Goal: Task Accomplishment & Management: Manage account settings

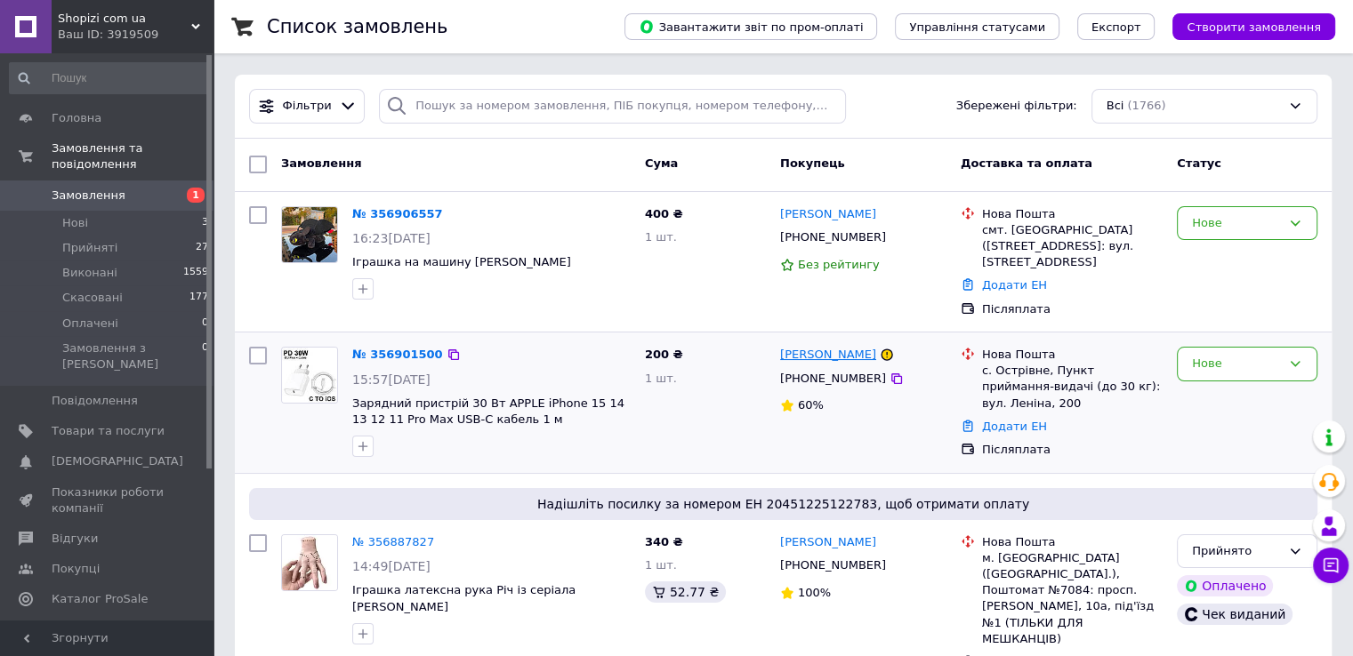
click at [817, 359] on link "[PERSON_NAME]" at bounding box center [828, 355] width 96 height 17
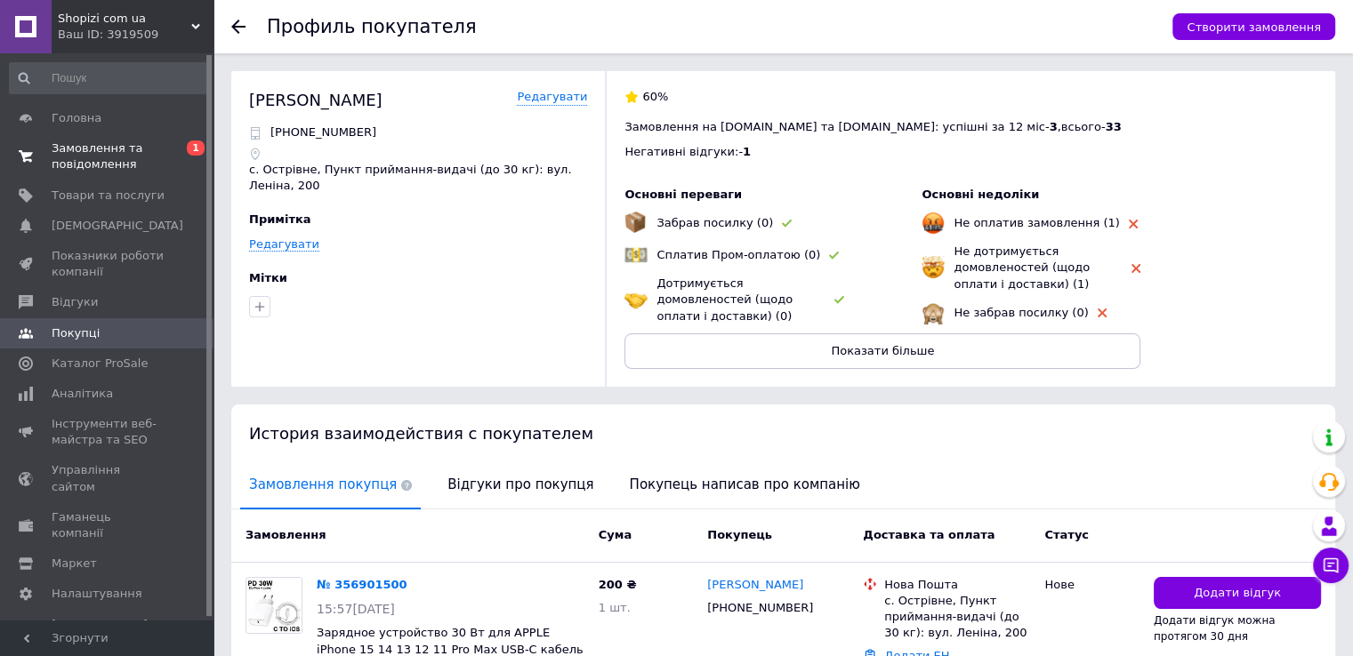
click at [60, 151] on span "Замовлення та повідомлення" at bounding box center [108, 157] width 113 height 32
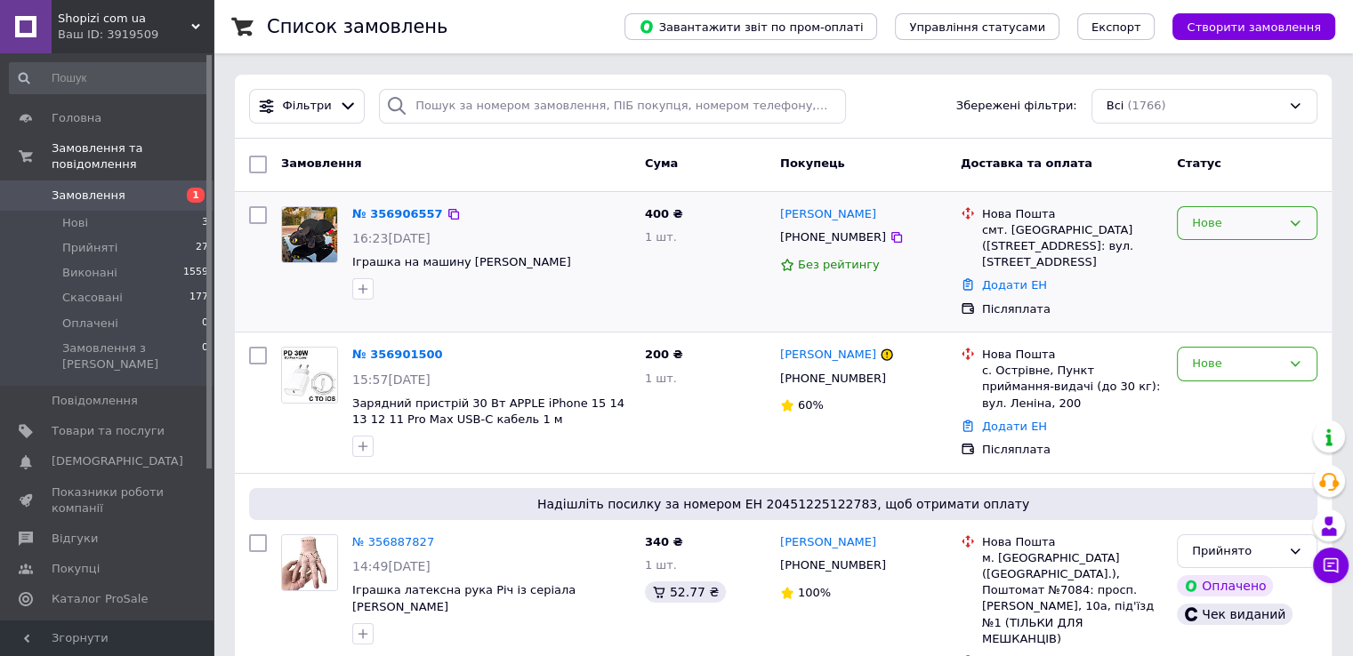
click at [1260, 215] on div "Нове" at bounding box center [1236, 223] width 89 height 19
click at [1217, 258] on li "Прийнято" at bounding box center [1247, 260] width 139 height 33
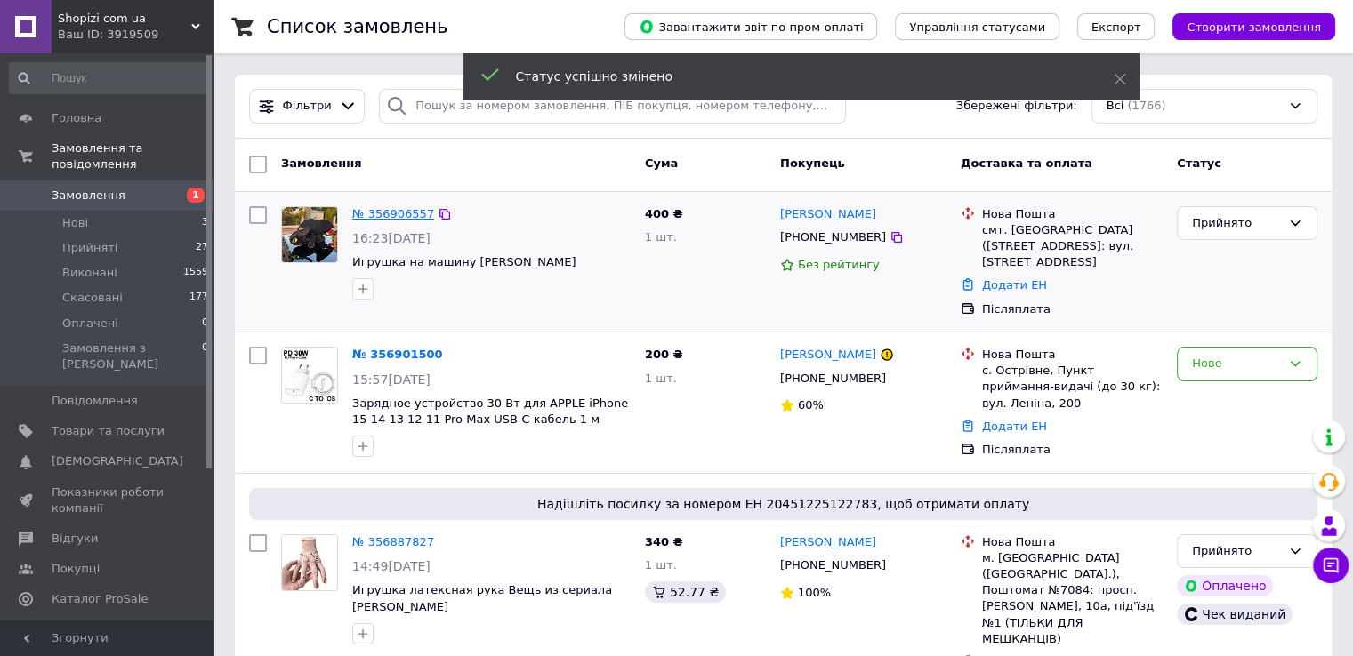
click at [367, 213] on link "№ 356906557" at bounding box center [393, 213] width 82 height 13
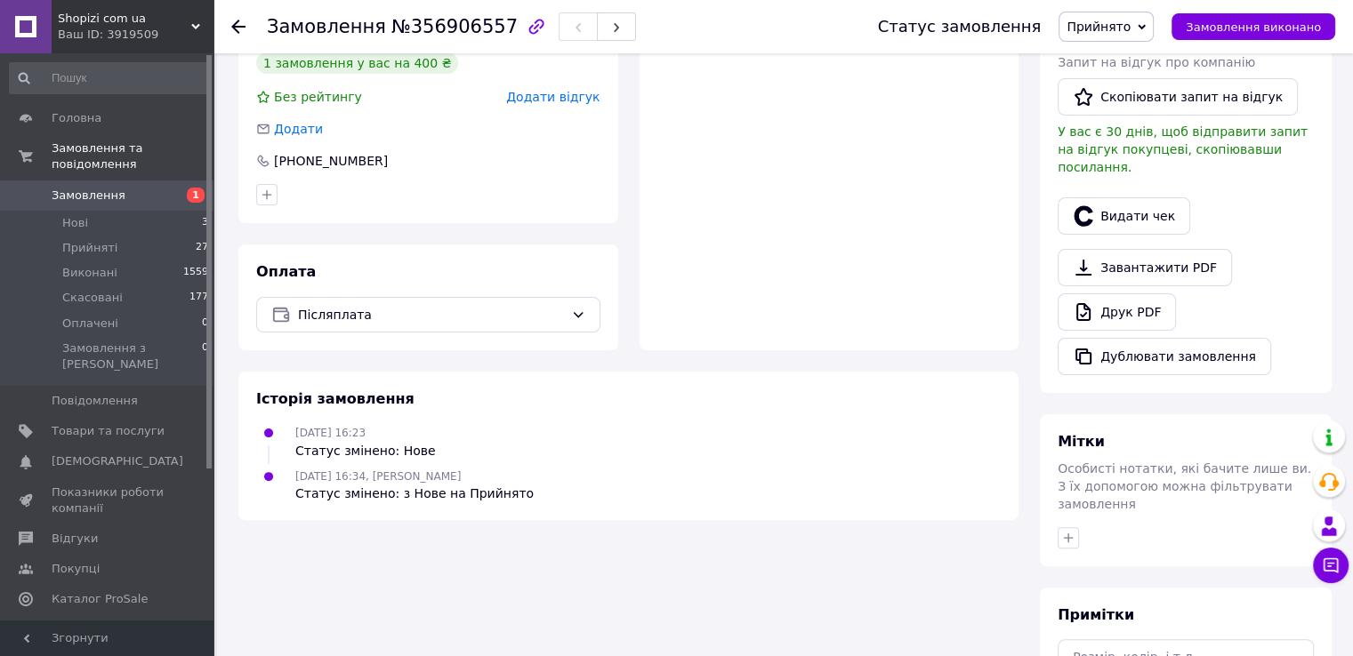
scroll to position [477, 0]
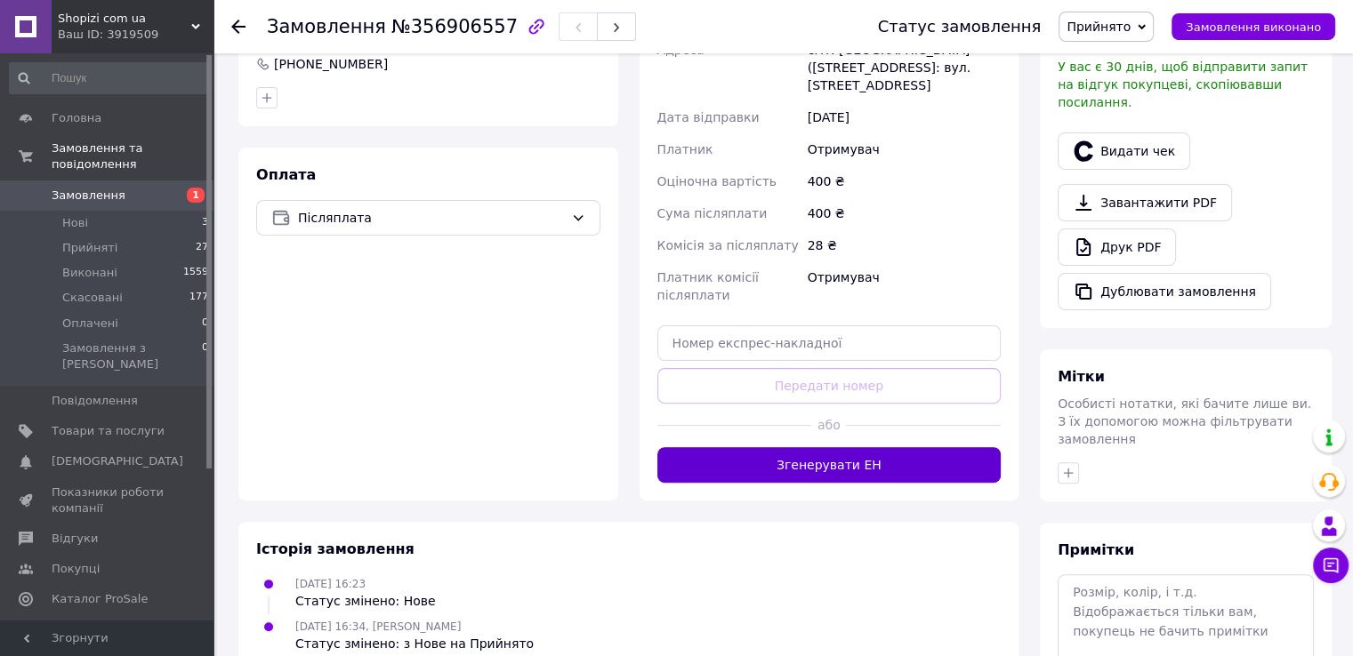
click at [806, 456] on button "Згенерувати ЕН" at bounding box center [829, 465] width 344 height 36
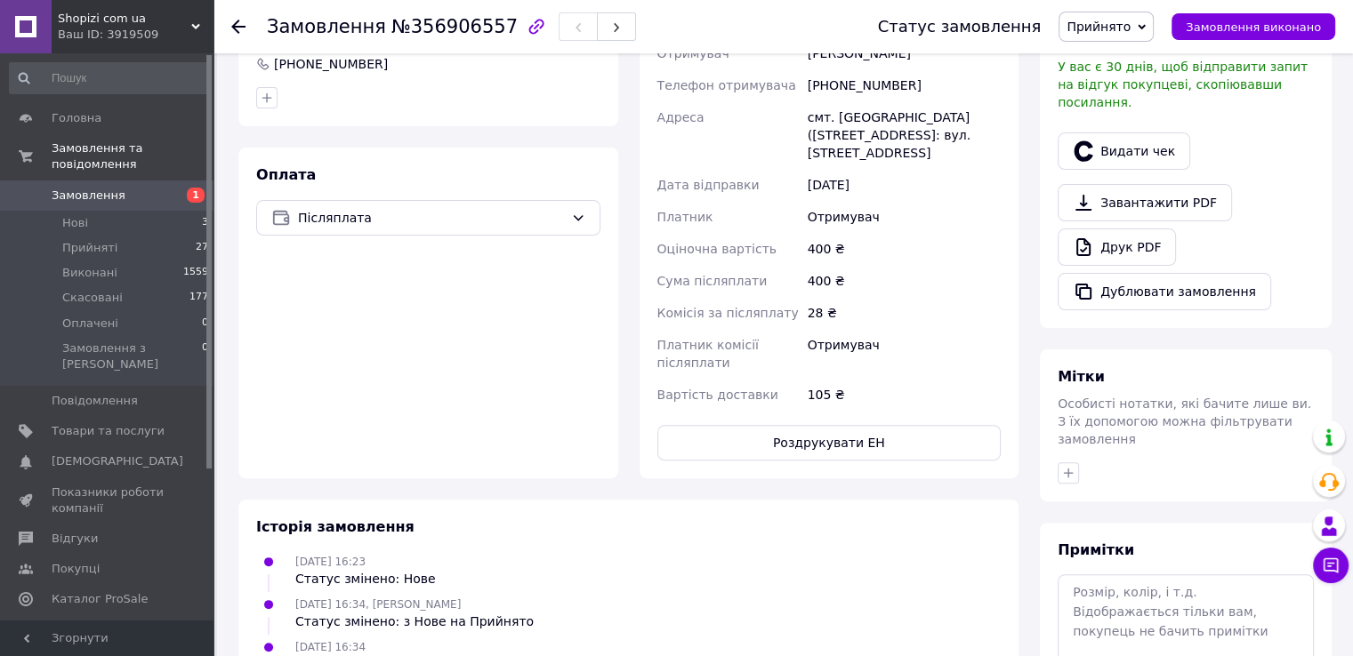
click at [77, 188] on span "Замовлення" at bounding box center [89, 196] width 74 height 16
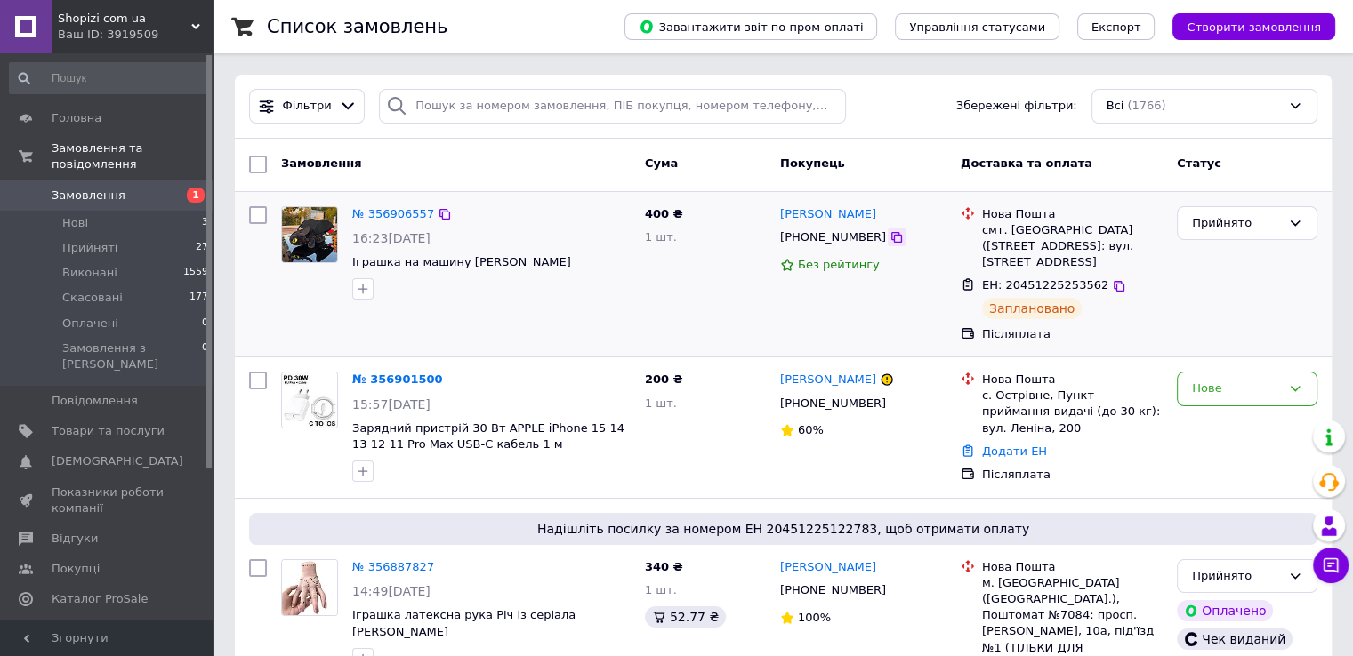
click at [891, 236] on icon at bounding box center [896, 237] width 11 height 11
click at [1114, 281] on icon at bounding box center [1119, 286] width 11 height 11
click at [890, 408] on icon at bounding box center [897, 404] width 14 height 14
click at [891, 407] on icon at bounding box center [896, 404] width 11 height 11
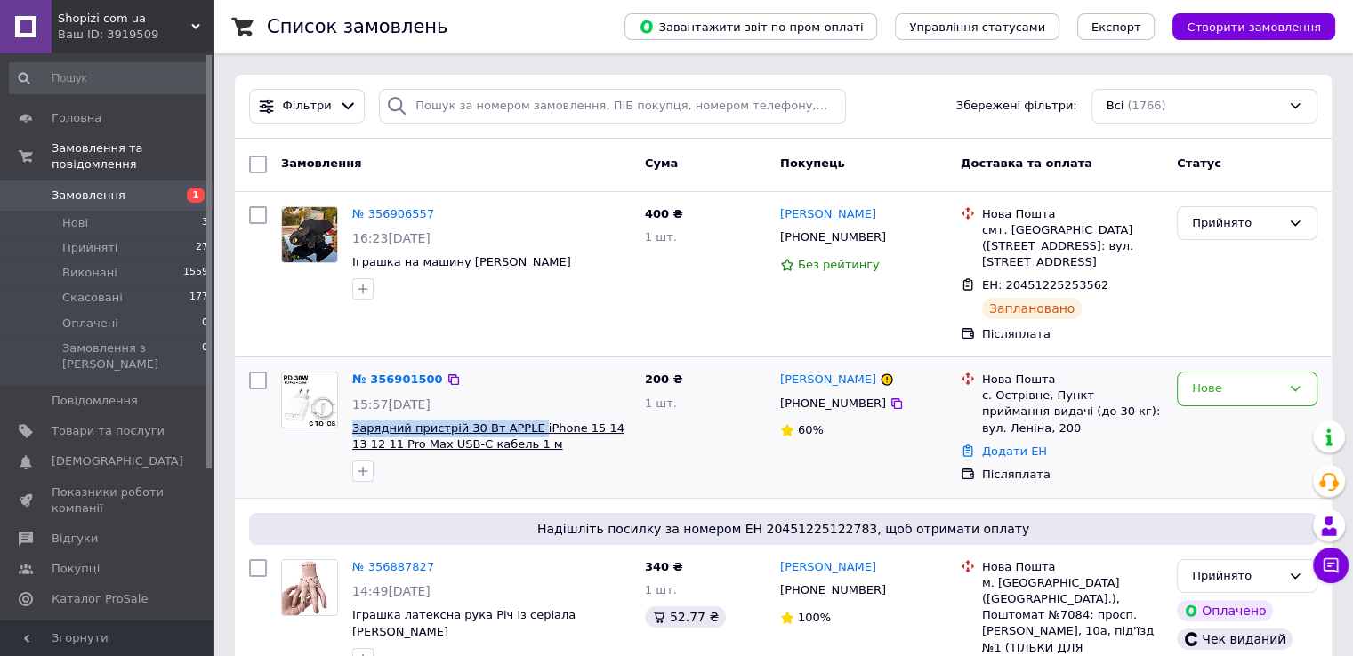
drag, startPoint x: 350, startPoint y: 423, endPoint x: 522, endPoint y: 423, distance: 171.7
click at [522, 423] on div "№ 356901500 15:57[DATE] Зарядний пристрій 30 Вт APPLE iPhone 15 14 13 12 11 Pro…" at bounding box center [491, 427] width 293 height 125
copy span "Зарядний пристрій 30 Вт APPLE"
click at [690, 440] on div "200 ₴ 1 шт." at bounding box center [705, 428] width 135 height 126
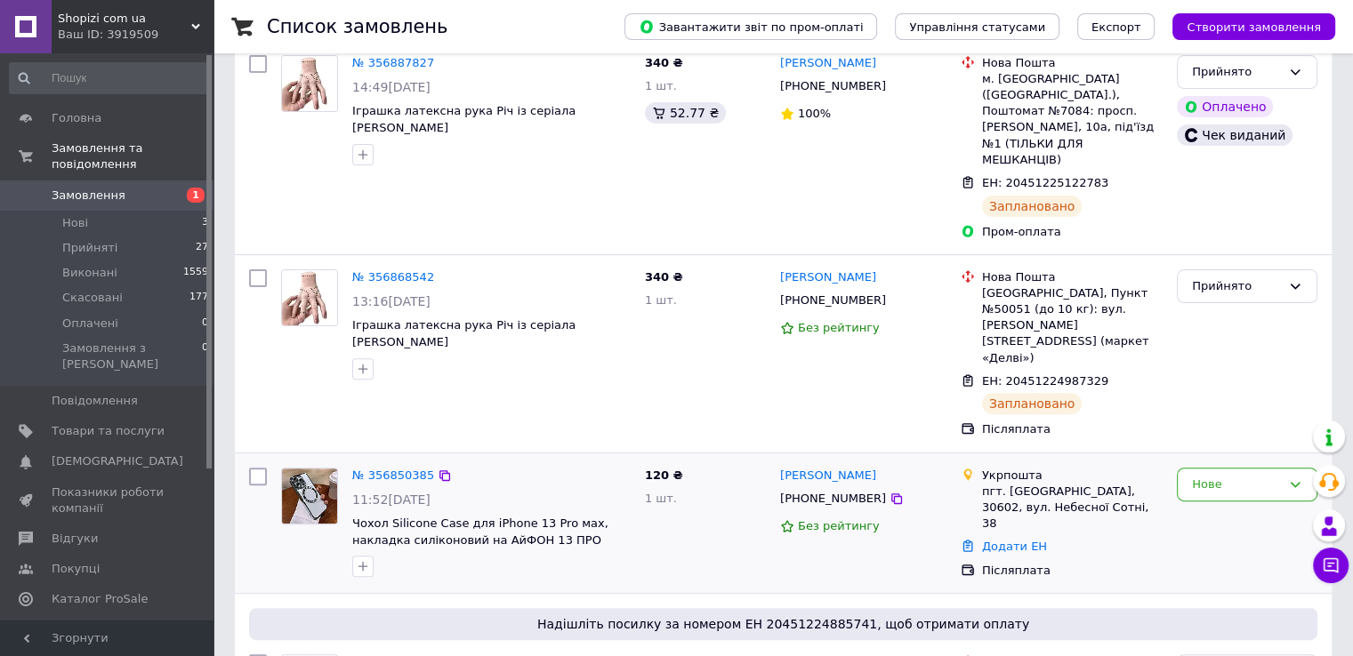
scroll to position [534, 0]
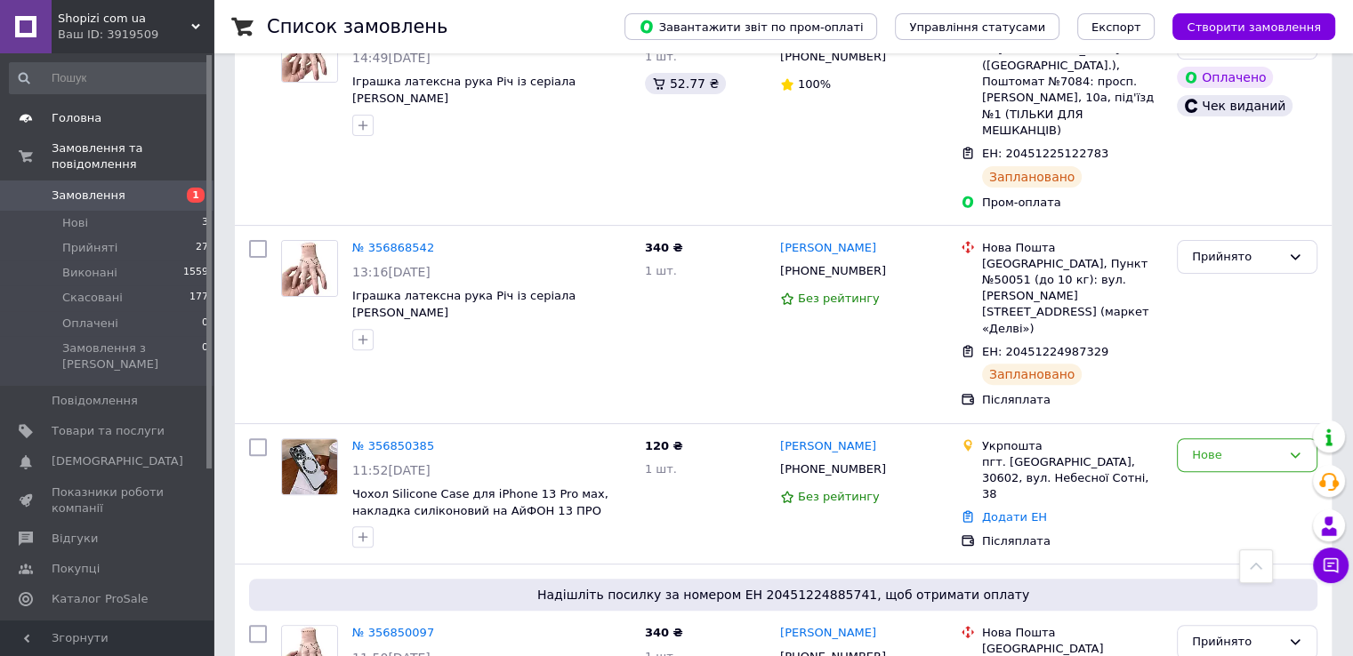
click at [68, 115] on span "Головна" at bounding box center [77, 118] width 50 height 16
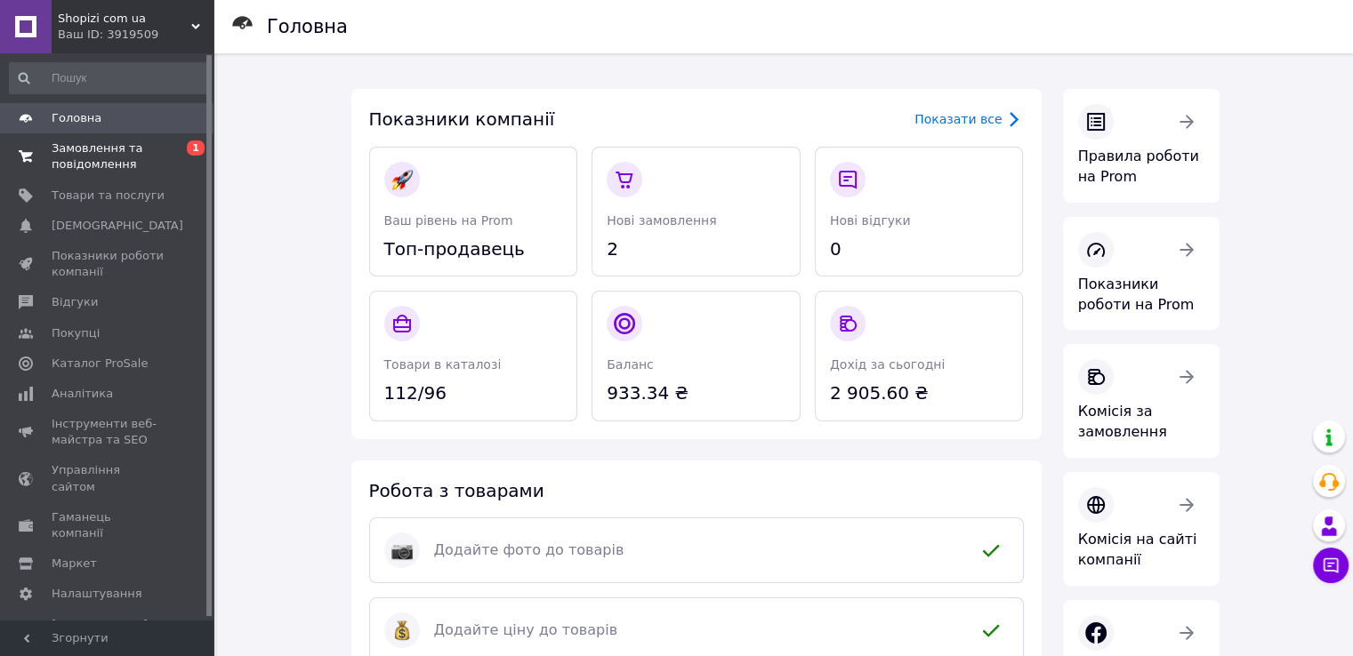
click at [53, 162] on span "Замовлення та повідомлення" at bounding box center [108, 157] width 113 height 32
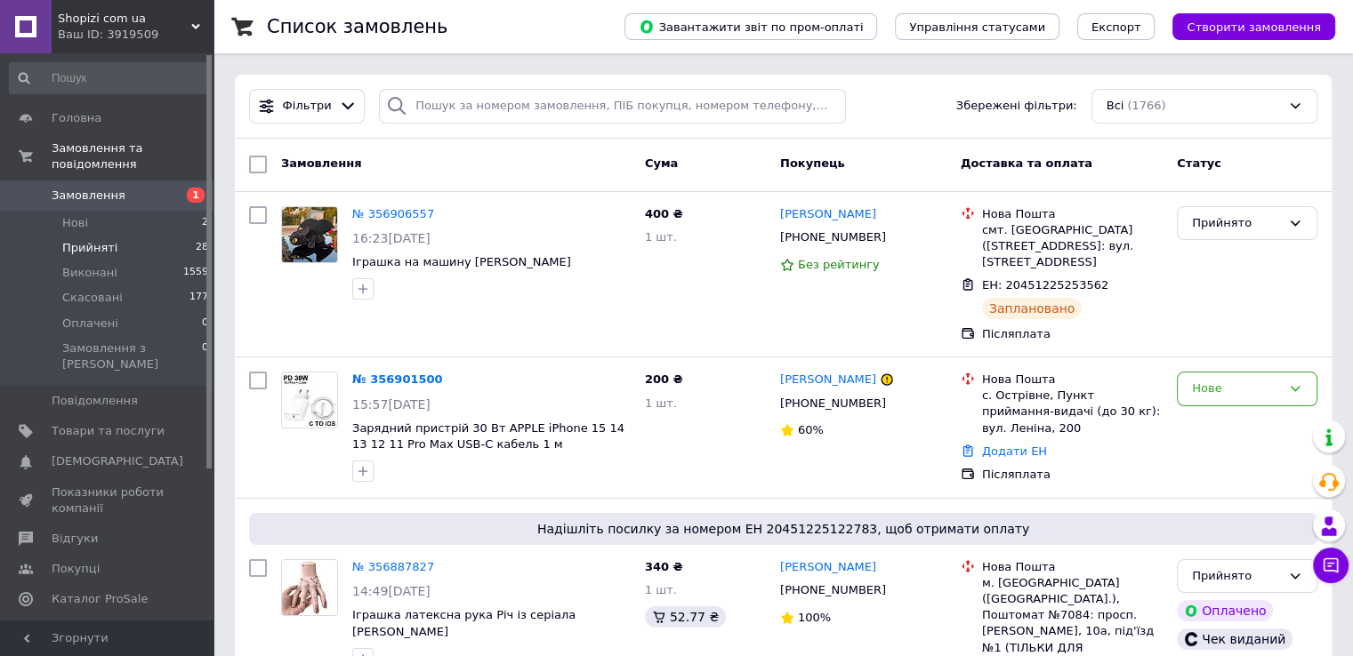
click at [91, 240] on span "Прийняті" at bounding box center [89, 248] width 55 height 16
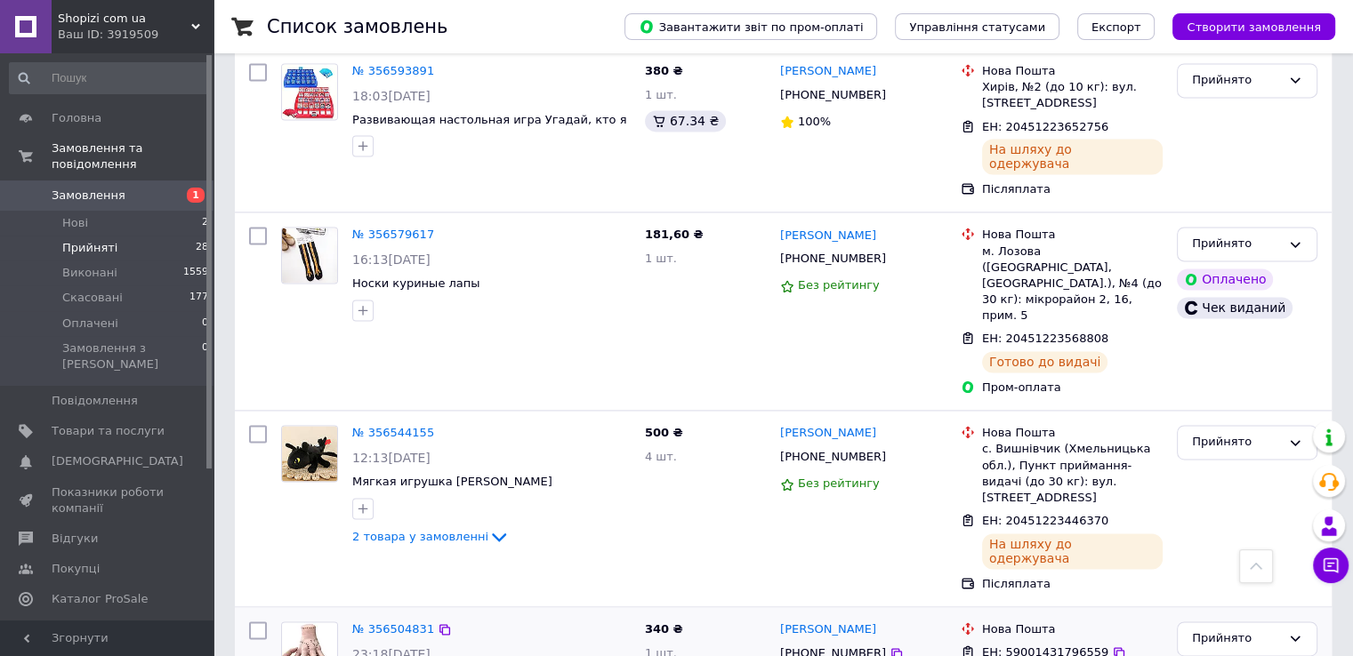
scroll to position [2491, 0]
click at [1221, 628] on div "Прийнято" at bounding box center [1236, 637] width 89 height 19
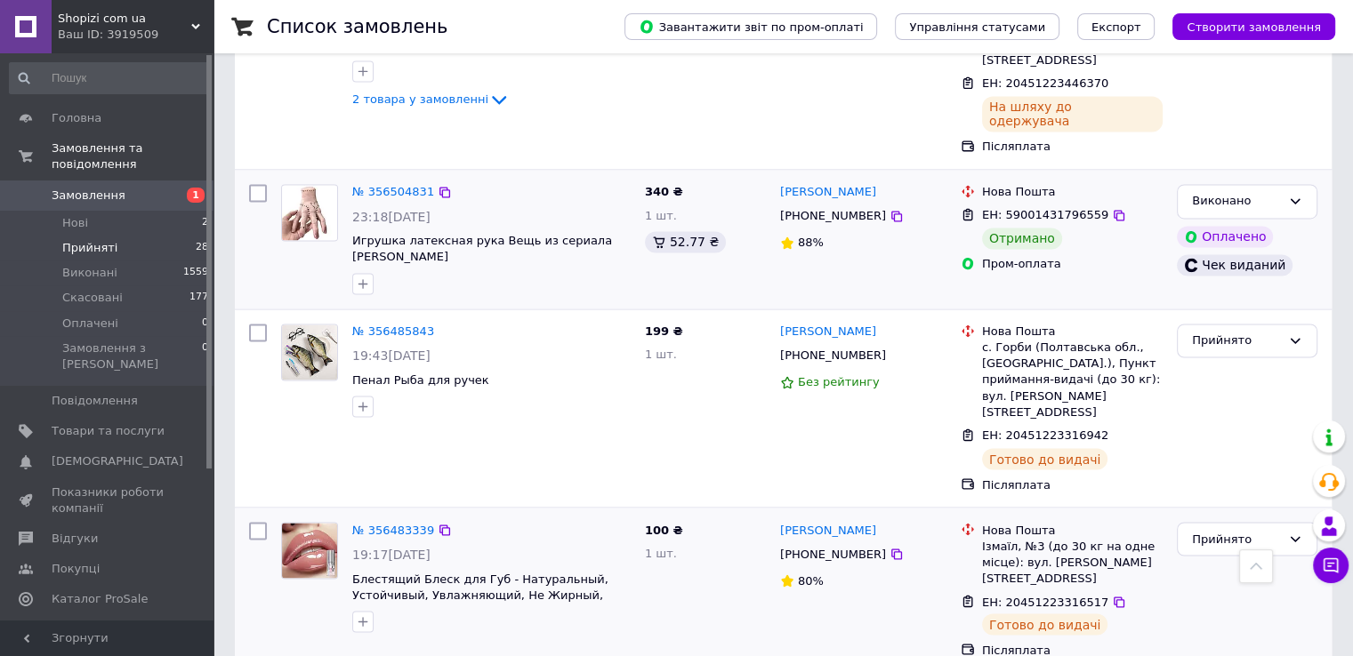
scroll to position [2947, 0]
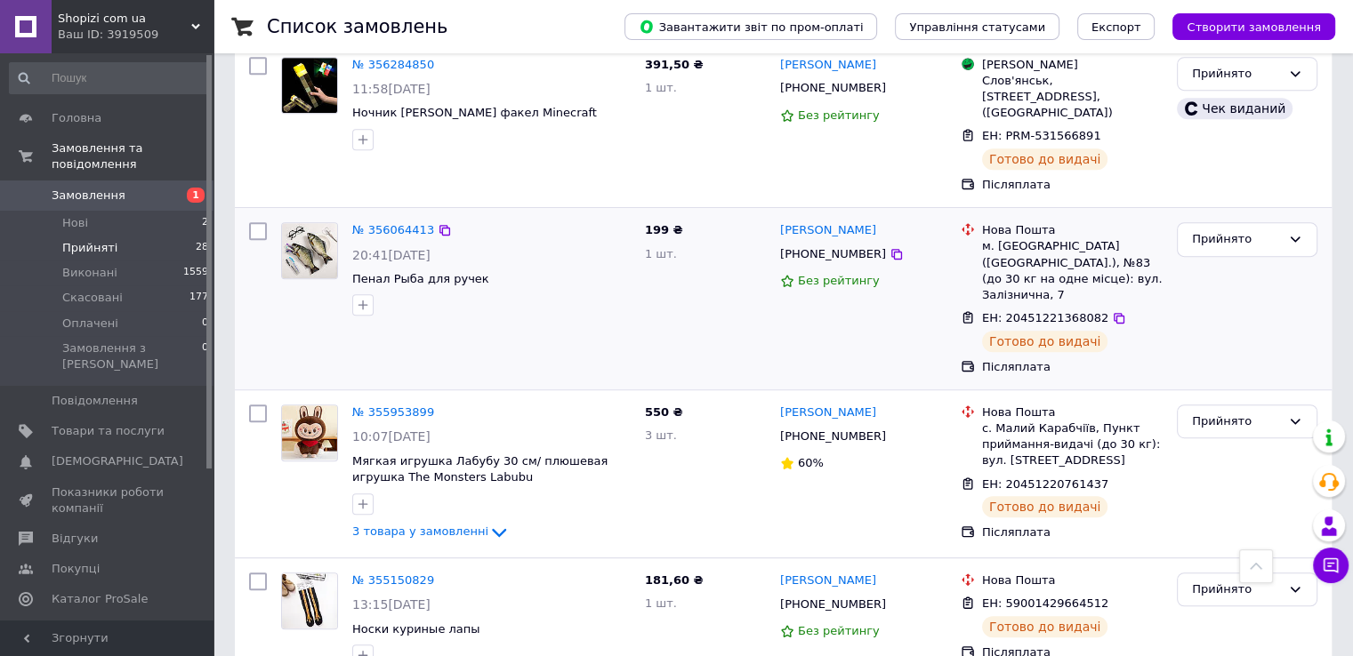
scroll to position [880, 0]
click at [488, 521] on icon at bounding box center [498, 531] width 21 height 21
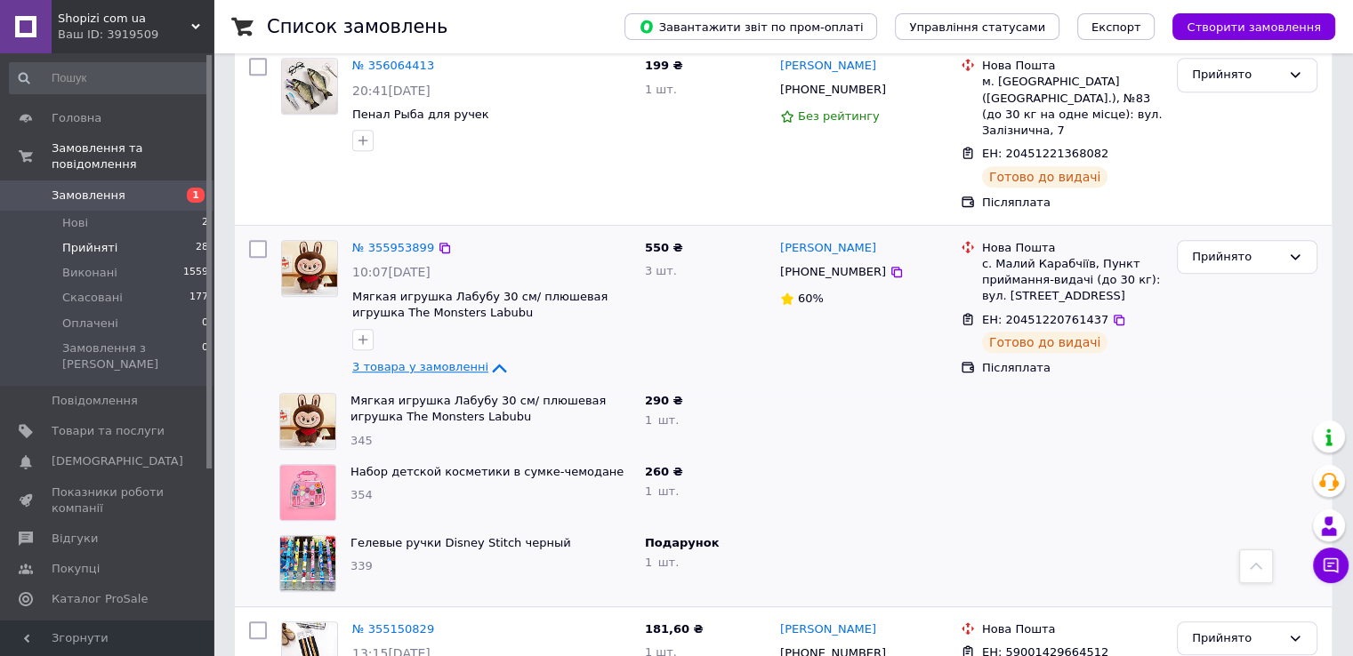
scroll to position [1058, 0]
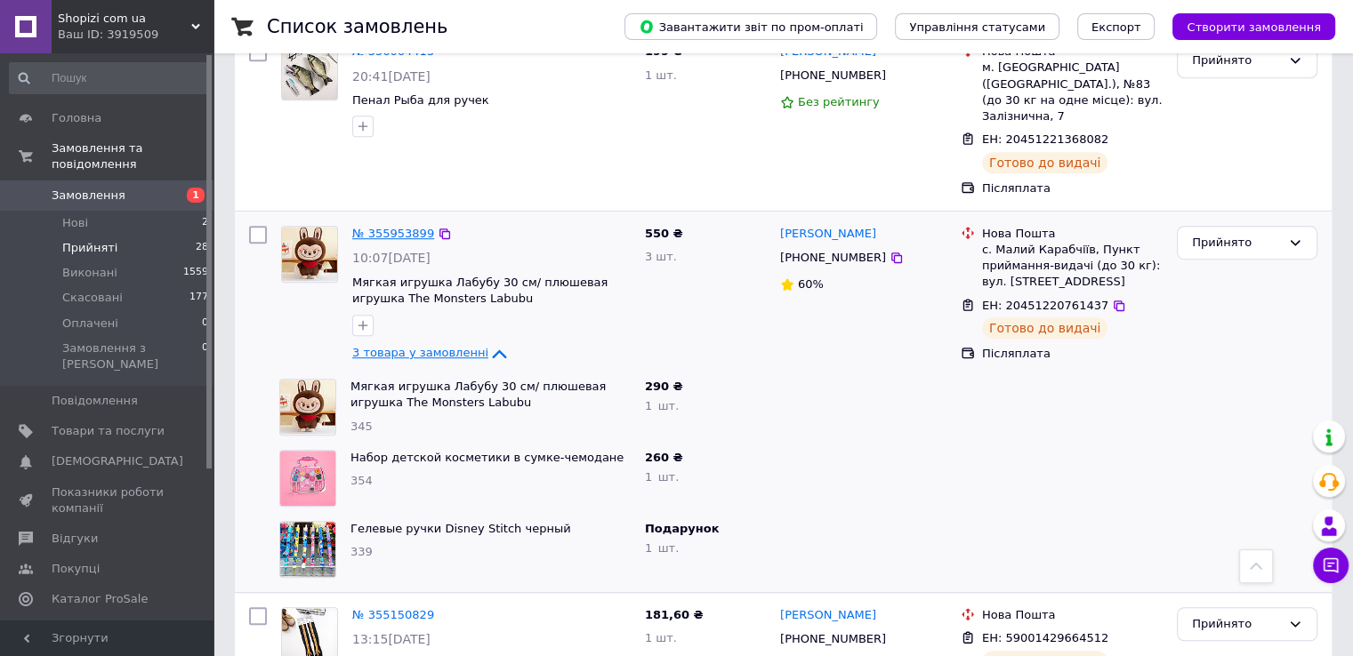
click at [388, 227] on link "№ 355953899" at bounding box center [393, 233] width 82 height 13
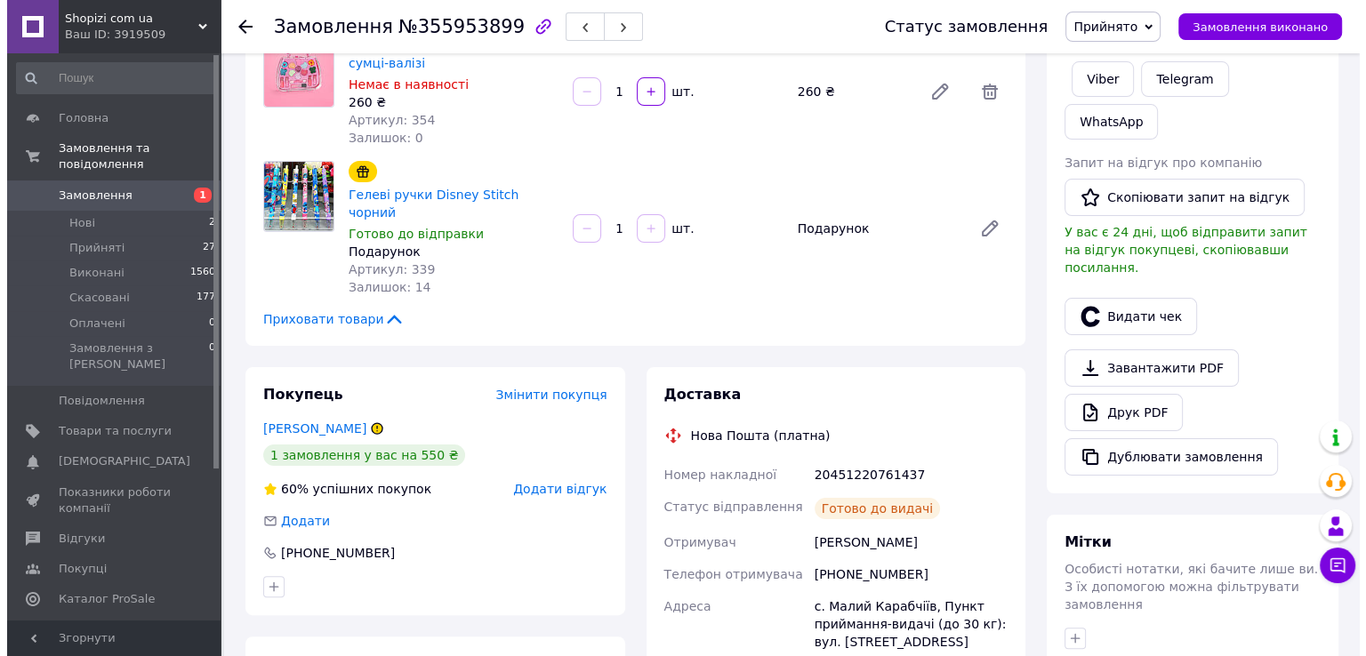
scroll to position [303, 0]
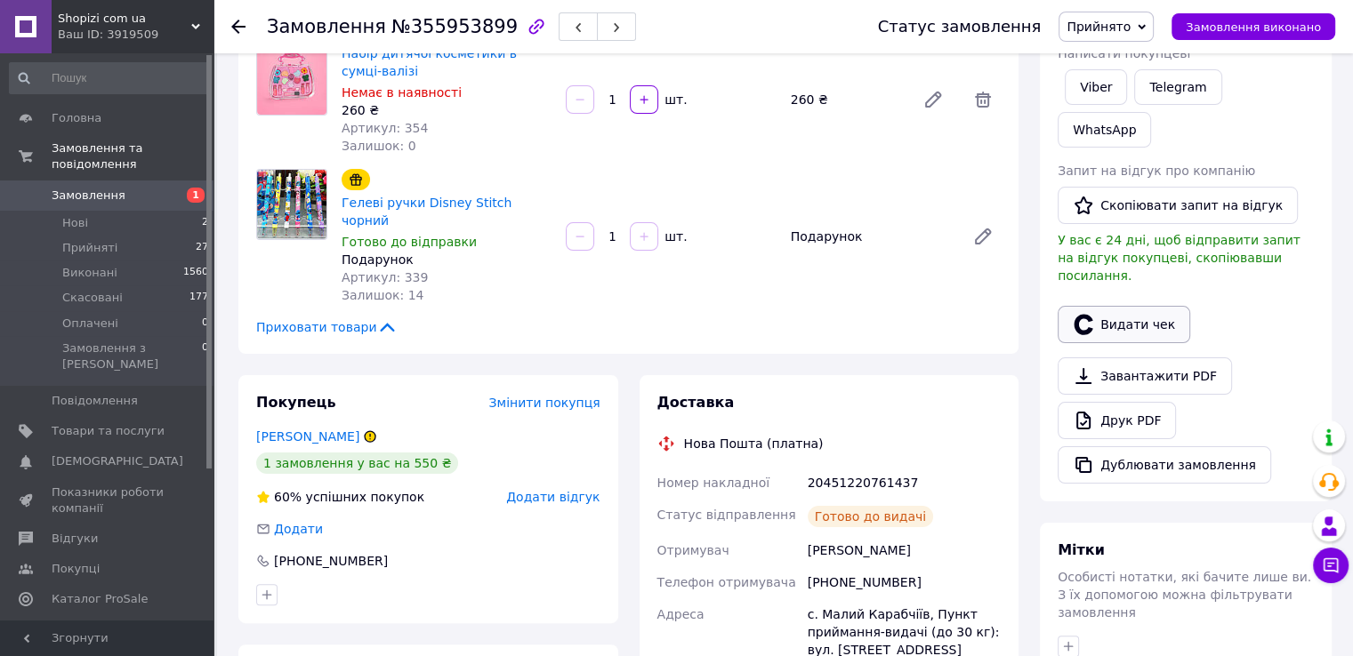
click at [1110, 306] on button "Видати чек" at bounding box center [1124, 324] width 133 height 37
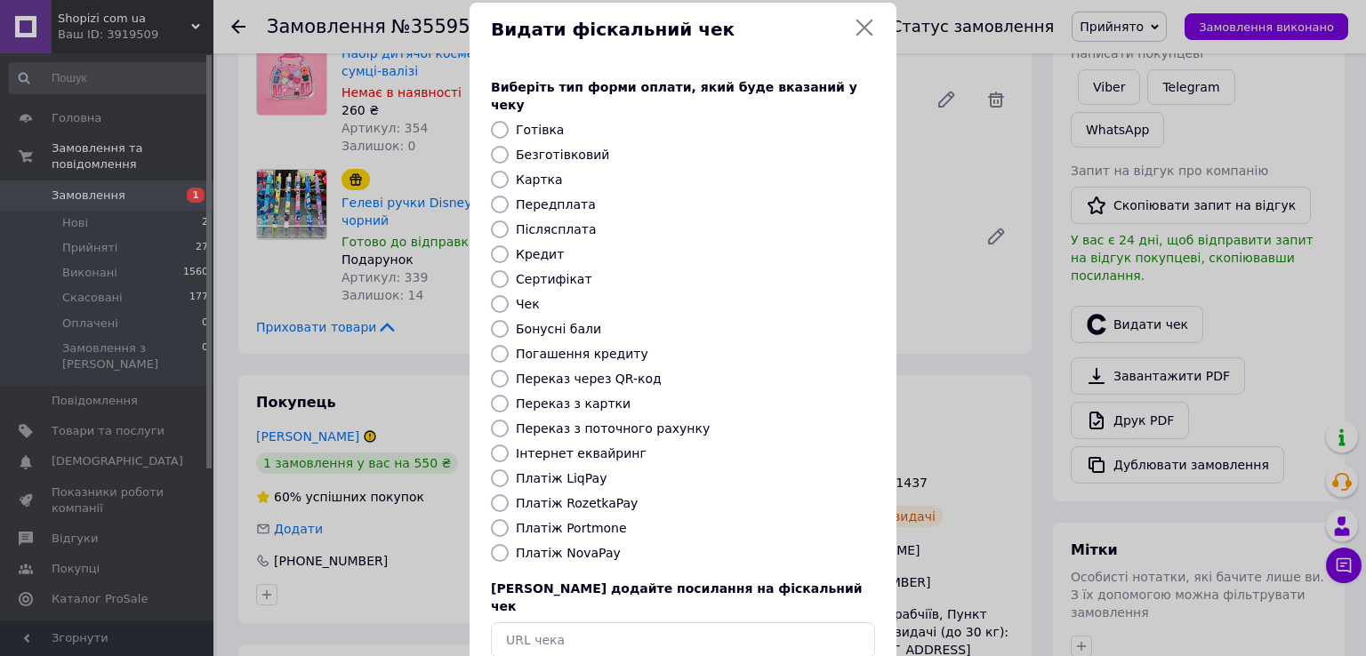
scroll to position [107, 0]
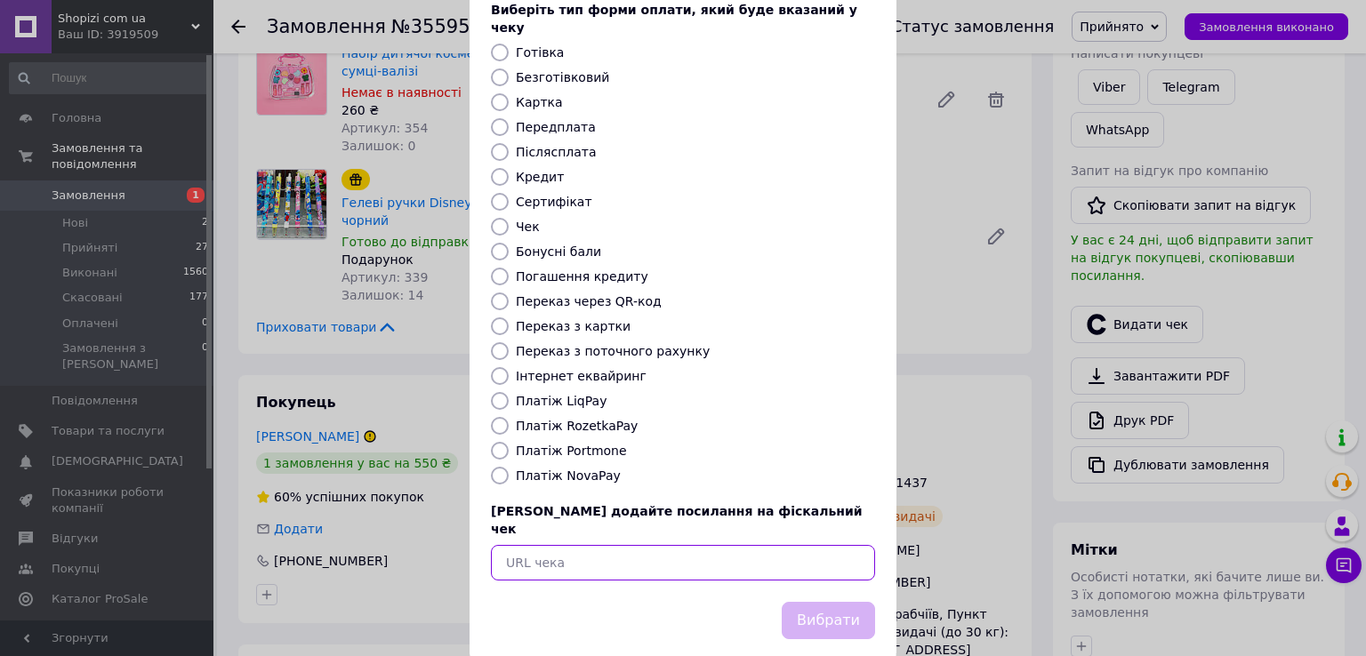
paste input "[URL][DOMAIN_NAME]"
type input "[URL][DOMAIN_NAME]"
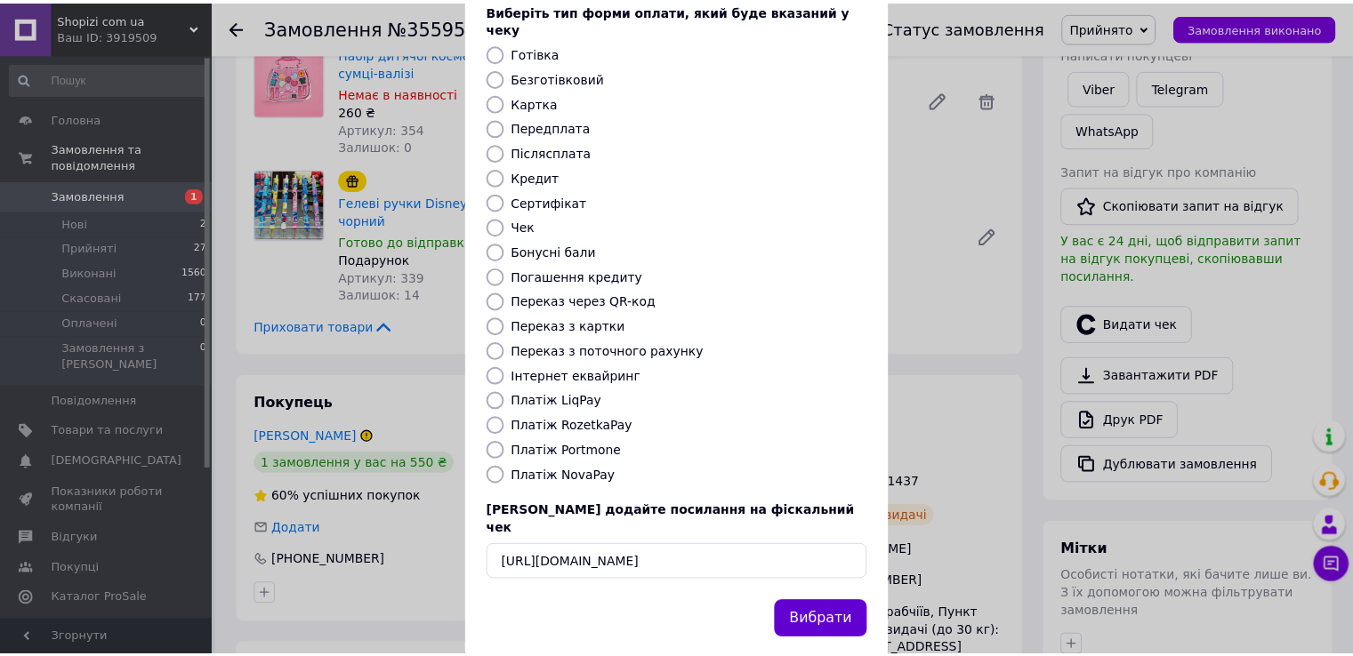
scroll to position [0, 0]
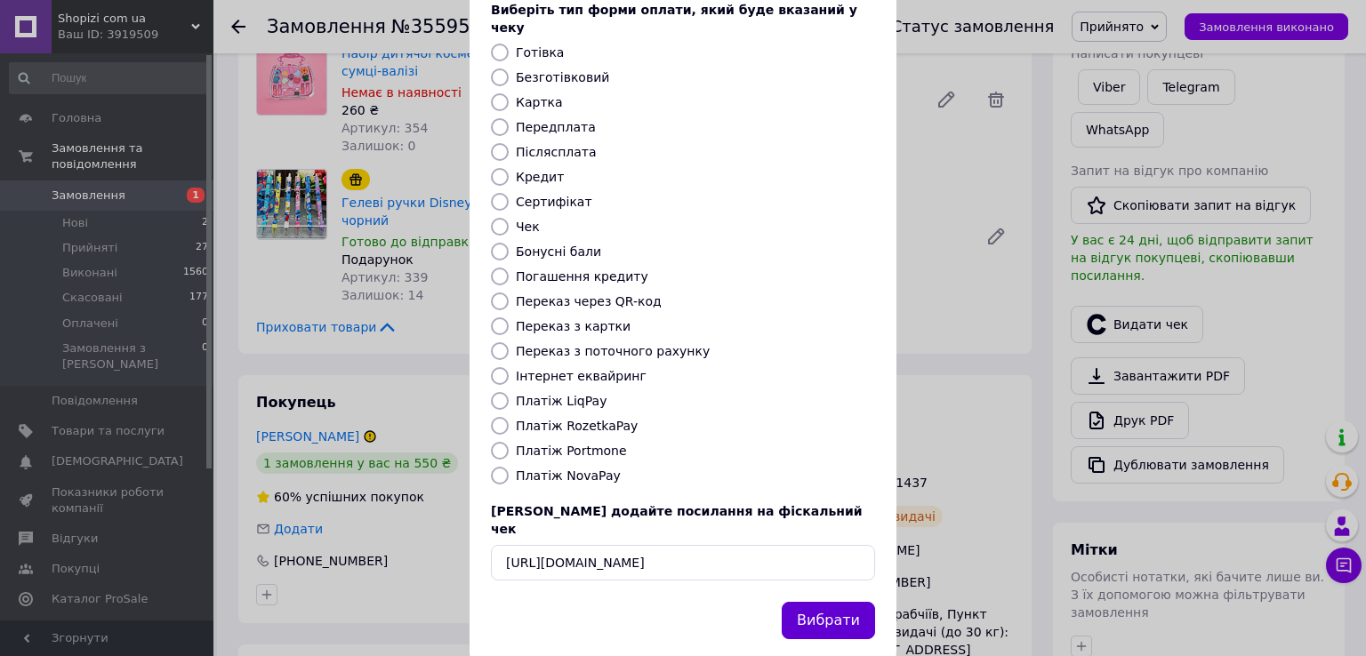
click at [821, 602] on button "Вибрати" at bounding box center [828, 621] width 93 height 38
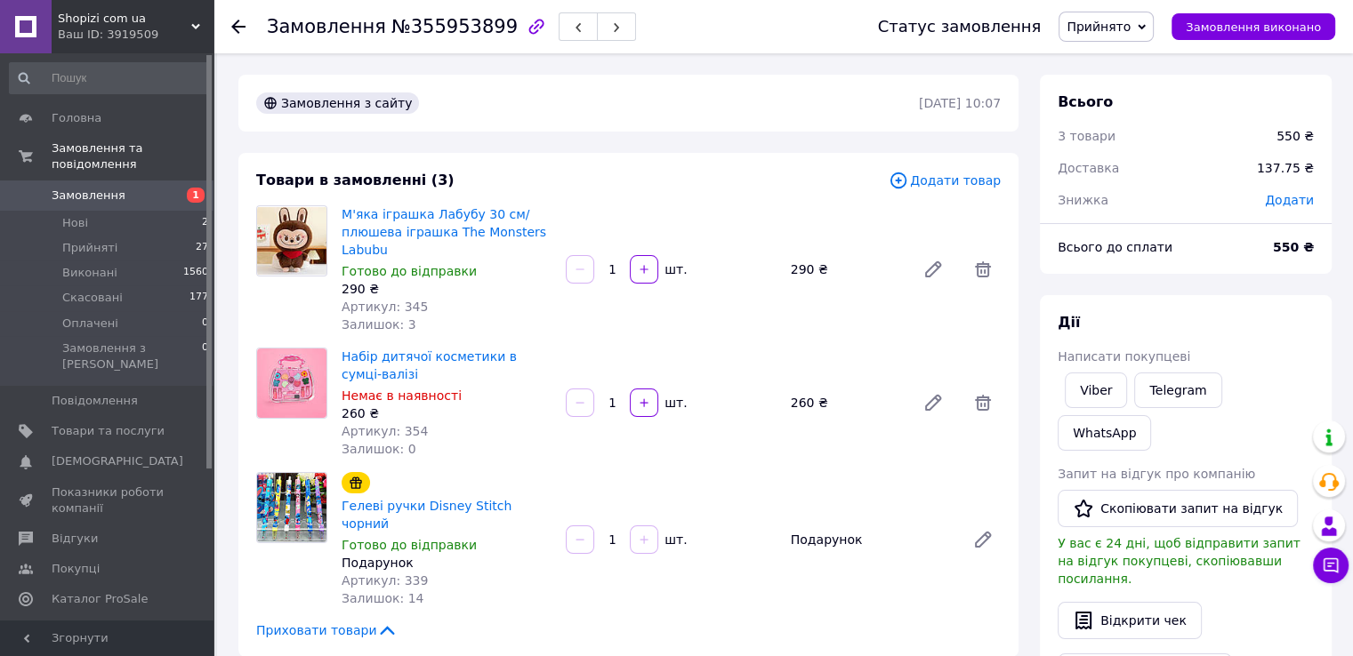
click at [1112, 20] on span "Прийнято" at bounding box center [1099, 27] width 64 height 14
click at [1110, 60] on li "Виконано" at bounding box center [1105, 62] width 93 height 27
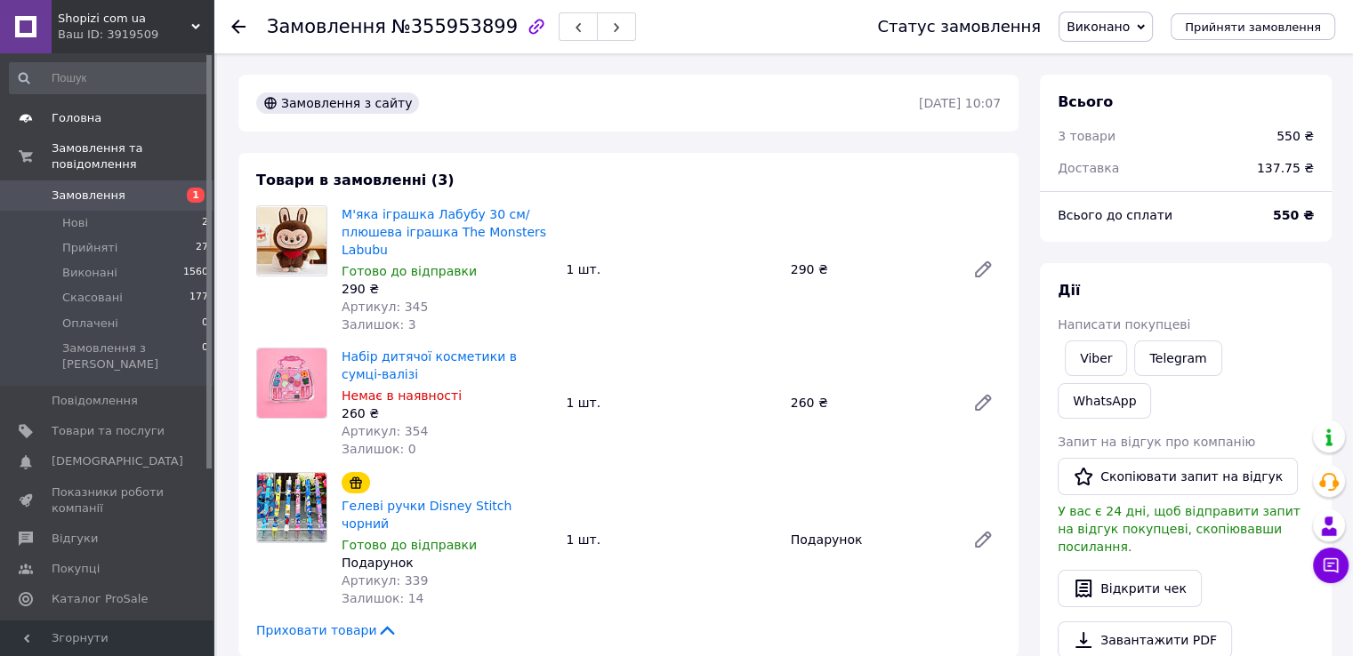
click at [68, 122] on span "Головна" at bounding box center [77, 118] width 50 height 16
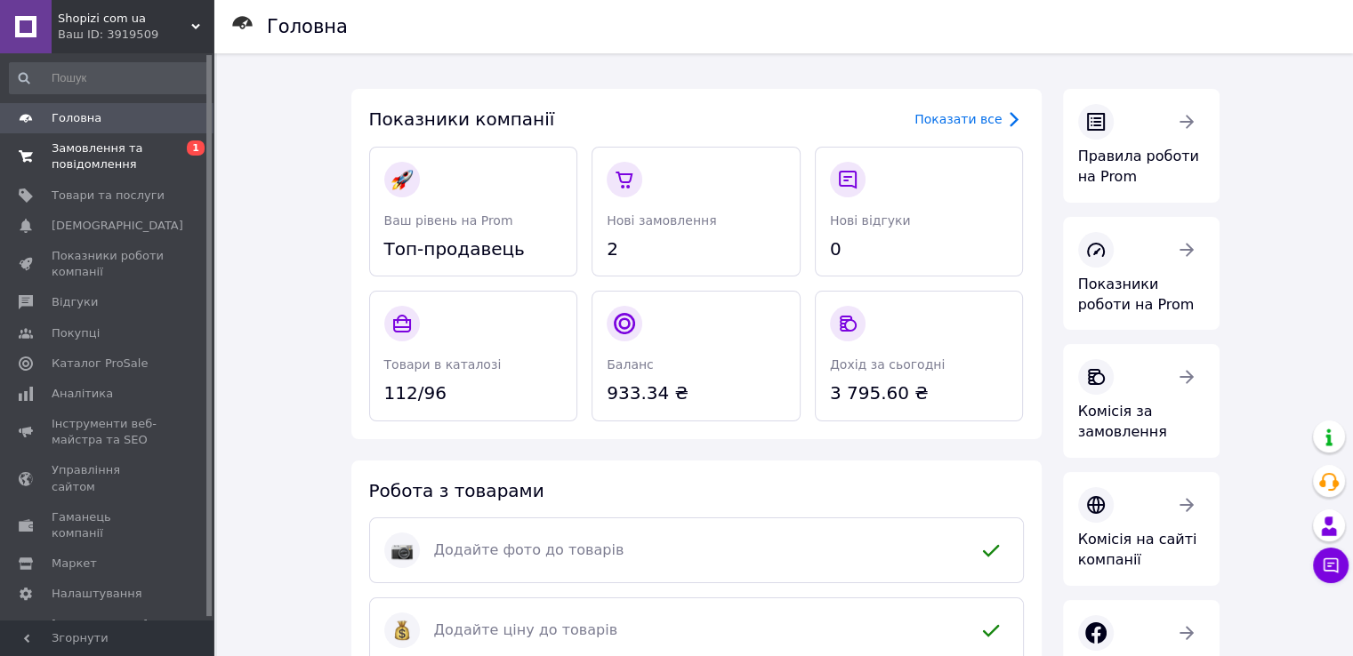
click at [74, 154] on span "Замовлення та повідомлення" at bounding box center [108, 157] width 113 height 32
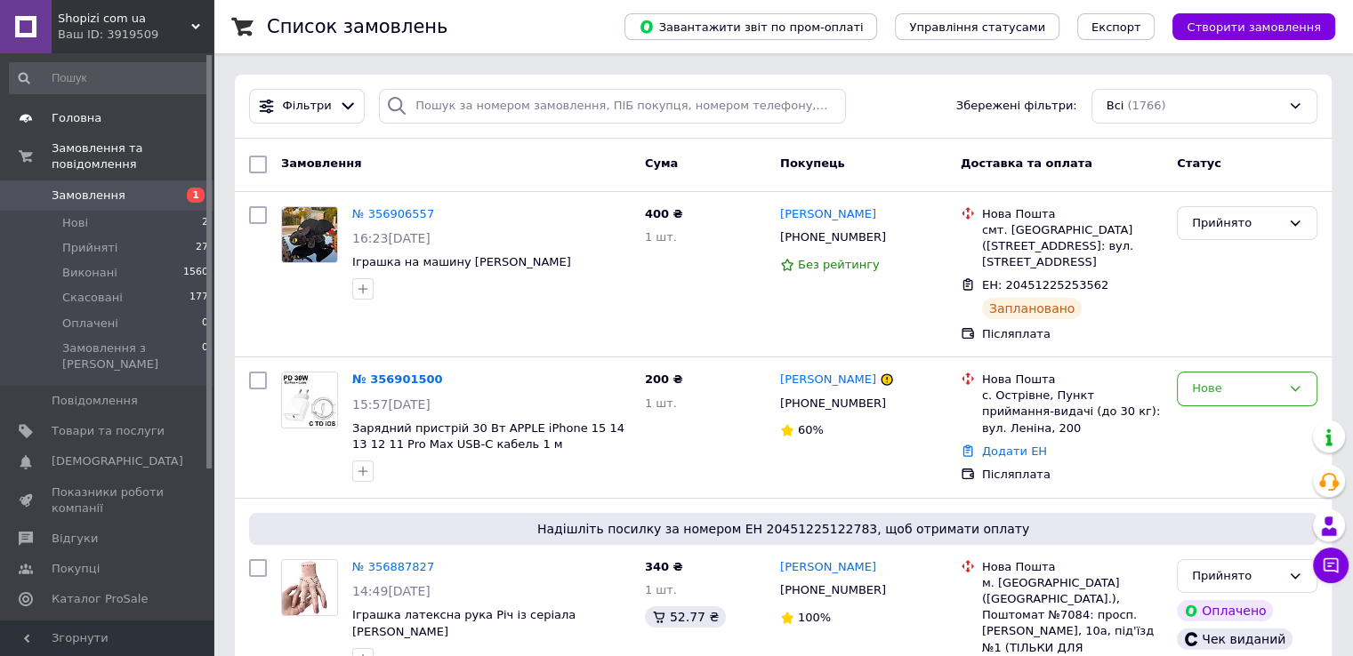
click at [71, 108] on link "Головна" at bounding box center [109, 118] width 219 height 30
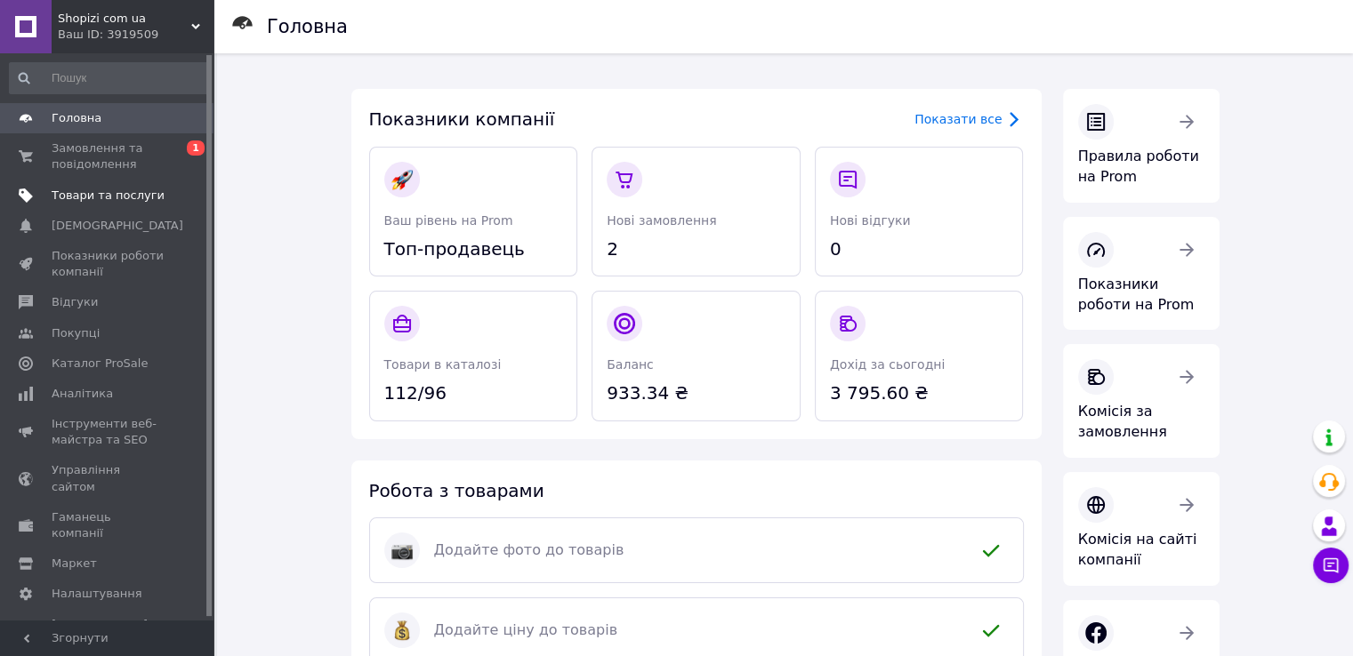
click at [90, 198] on span "Товари та послуги" at bounding box center [108, 196] width 113 height 16
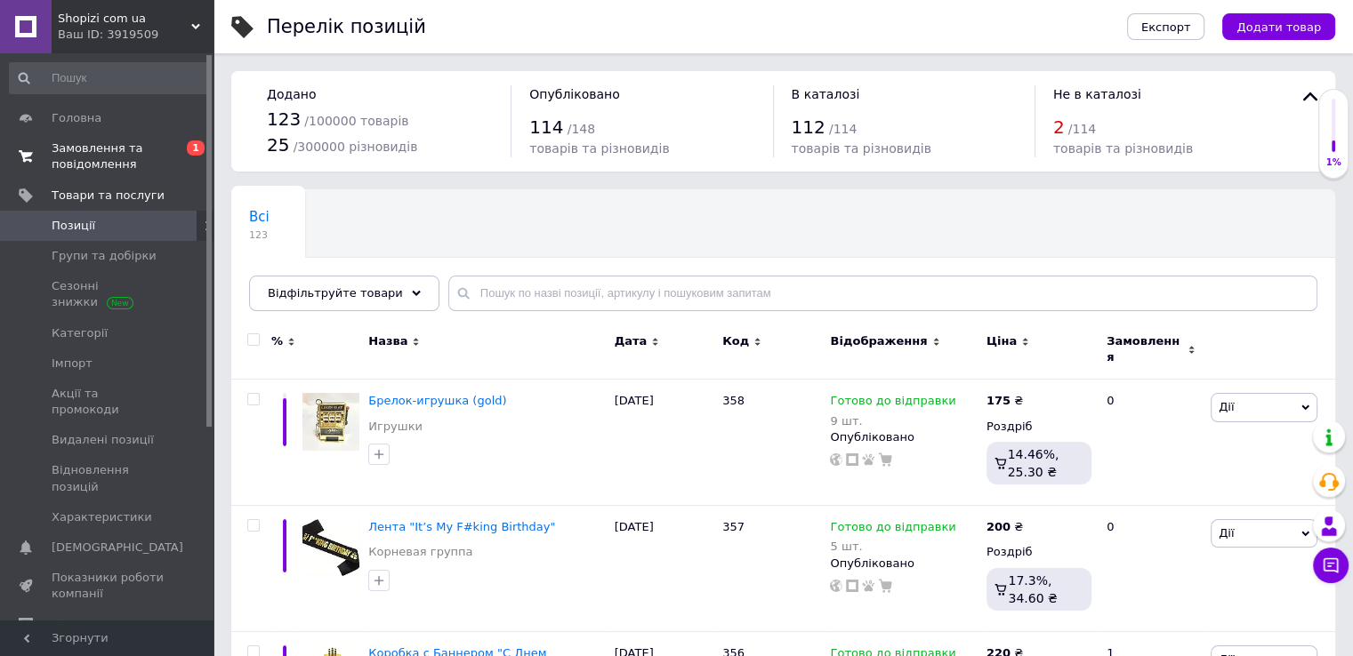
click at [87, 158] on span "Замовлення та повідомлення" at bounding box center [108, 157] width 113 height 32
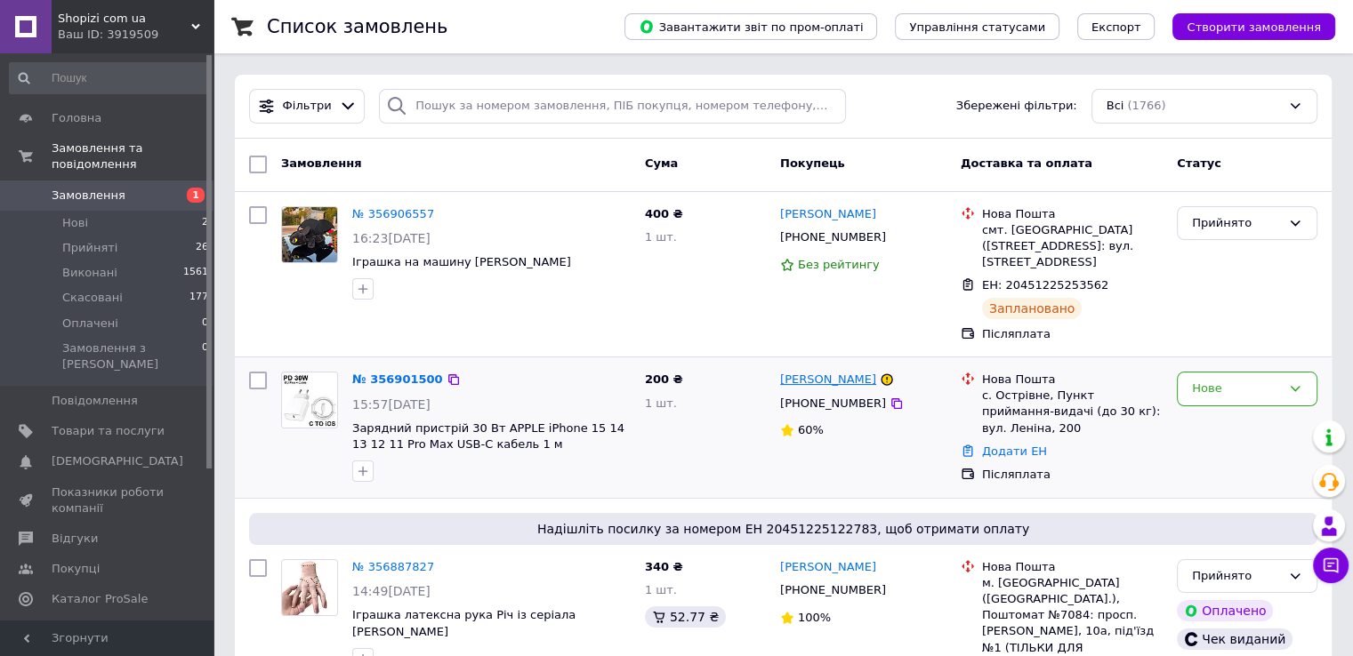
click at [794, 386] on link "[PERSON_NAME]" at bounding box center [828, 380] width 96 height 17
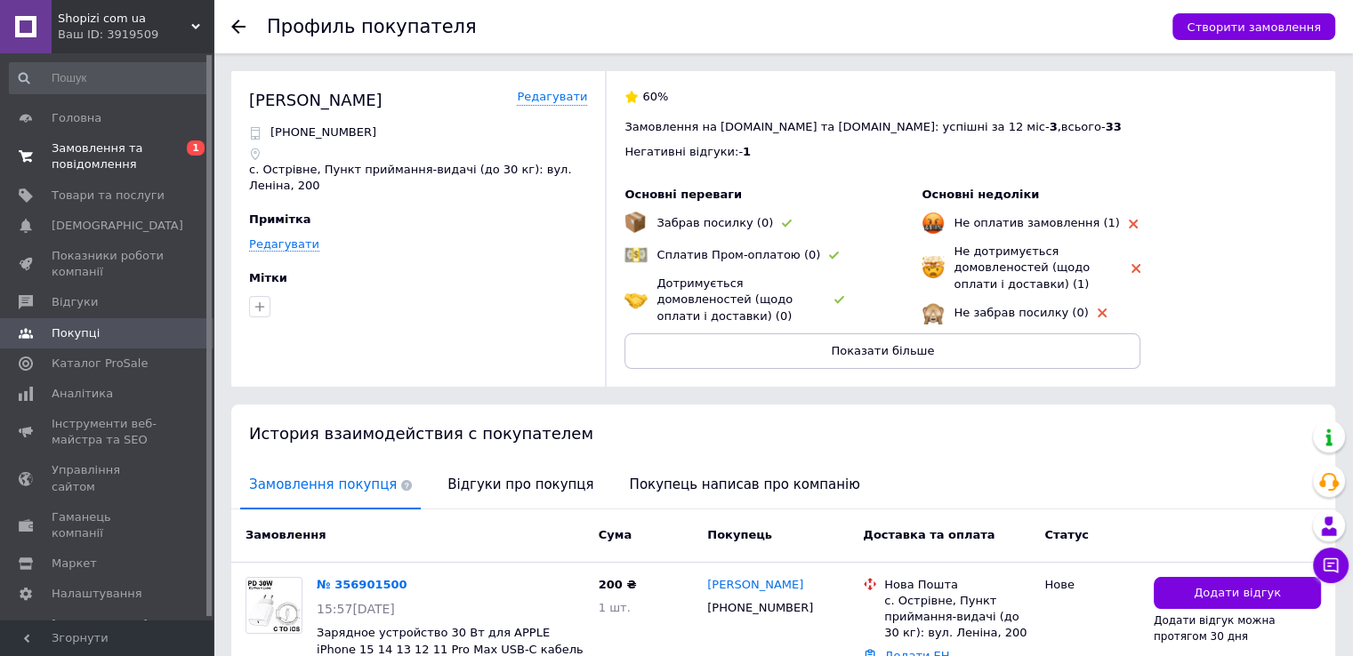
click at [84, 153] on span "Замовлення та повідомлення" at bounding box center [108, 157] width 113 height 32
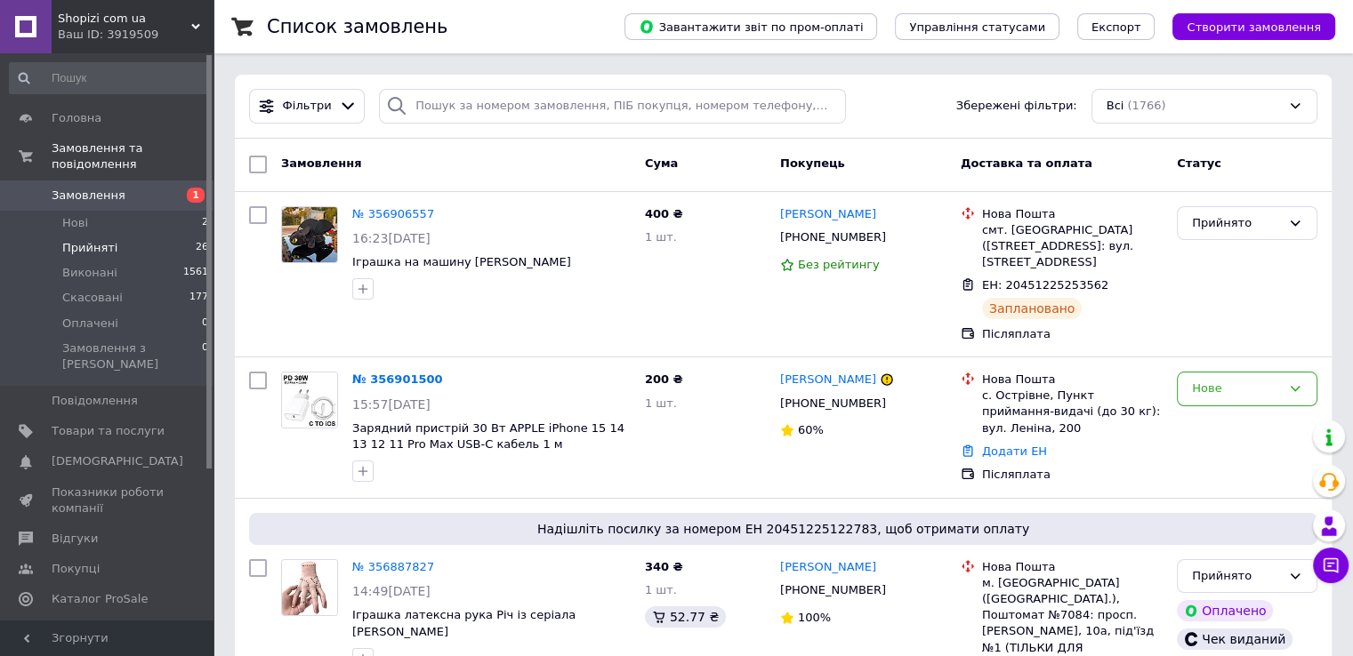
click at [85, 240] on span "Прийняті" at bounding box center [89, 248] width 55 height 16
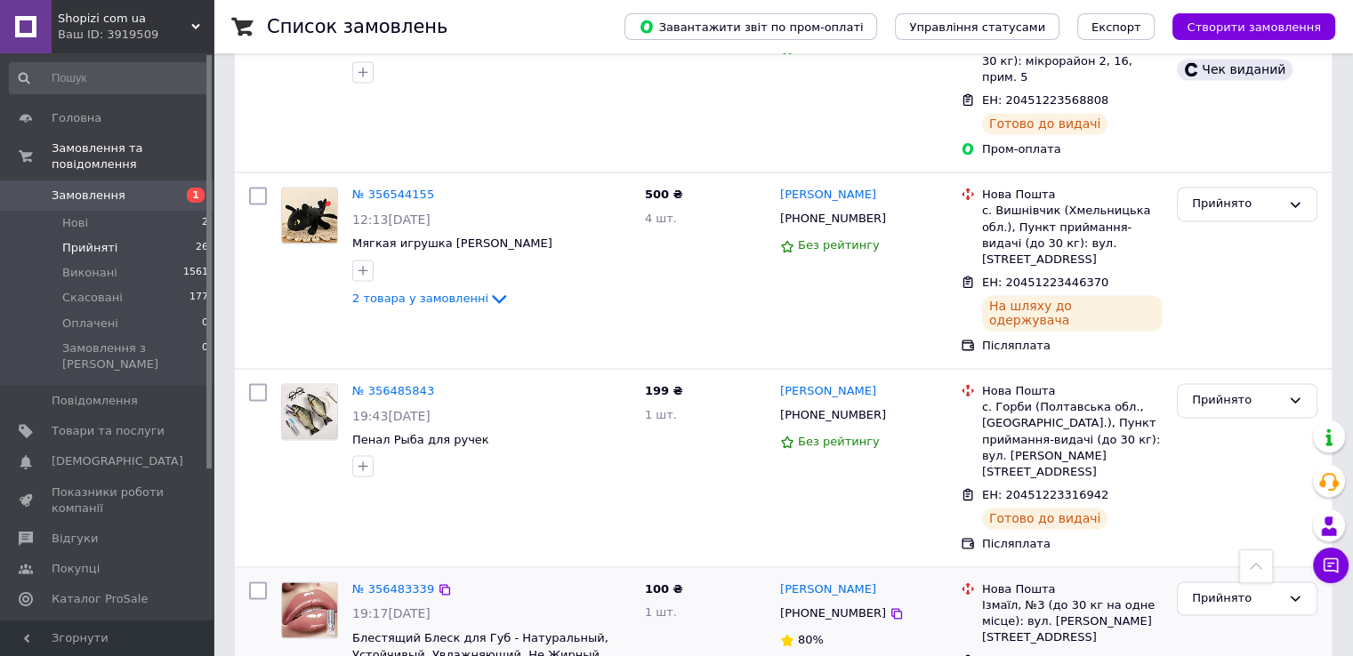
scroll to position [2847, 0]
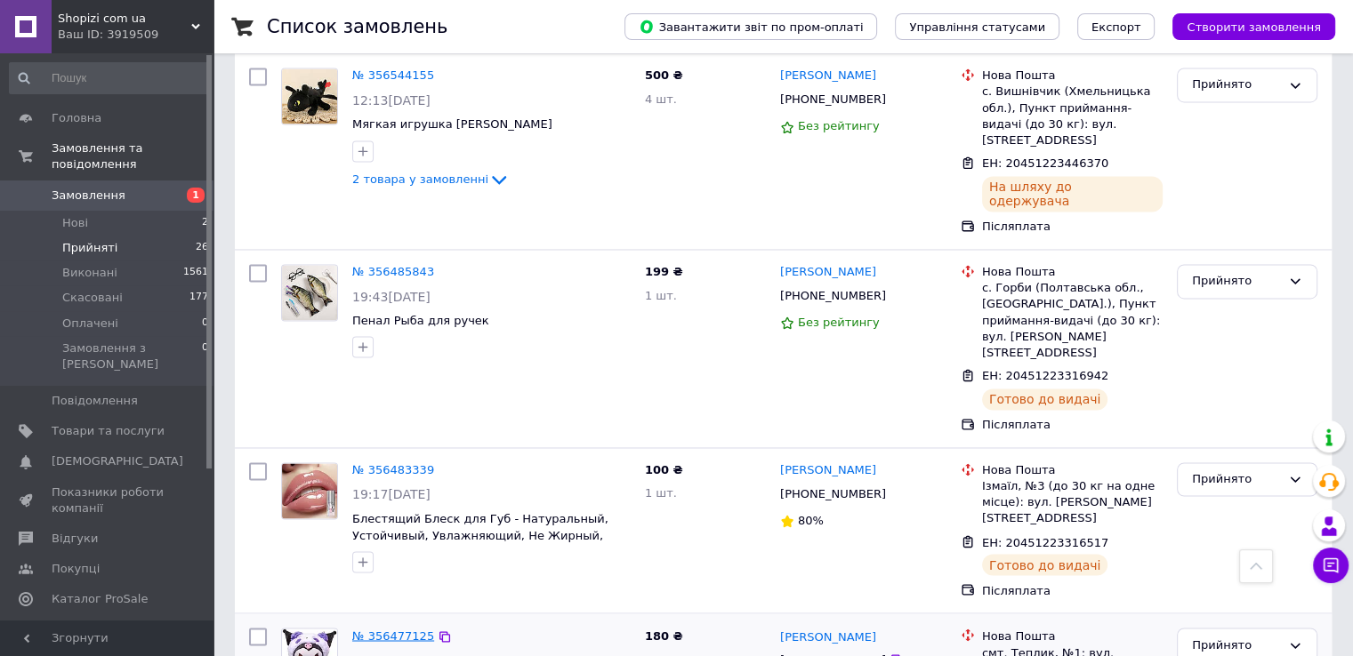
click at [385, 629] on link "№ 356477125" at bounding box center [393, 635] width 82 height 13
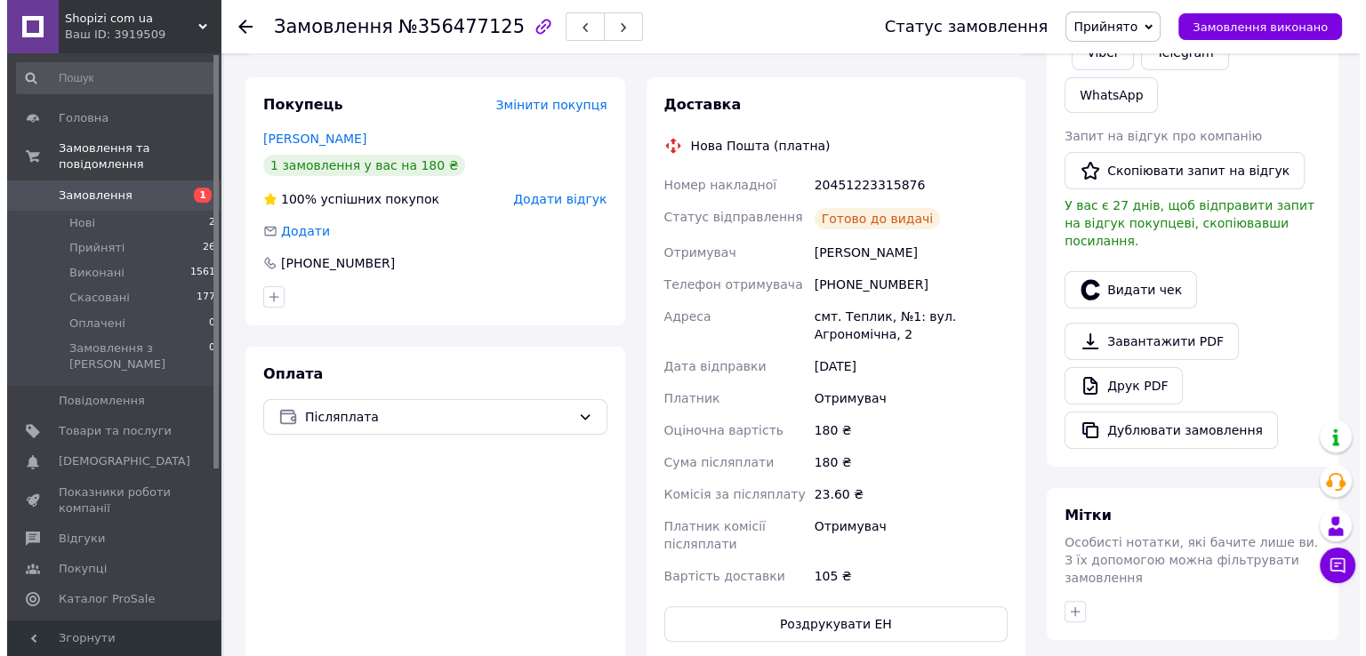
scroll to position [201, 0]
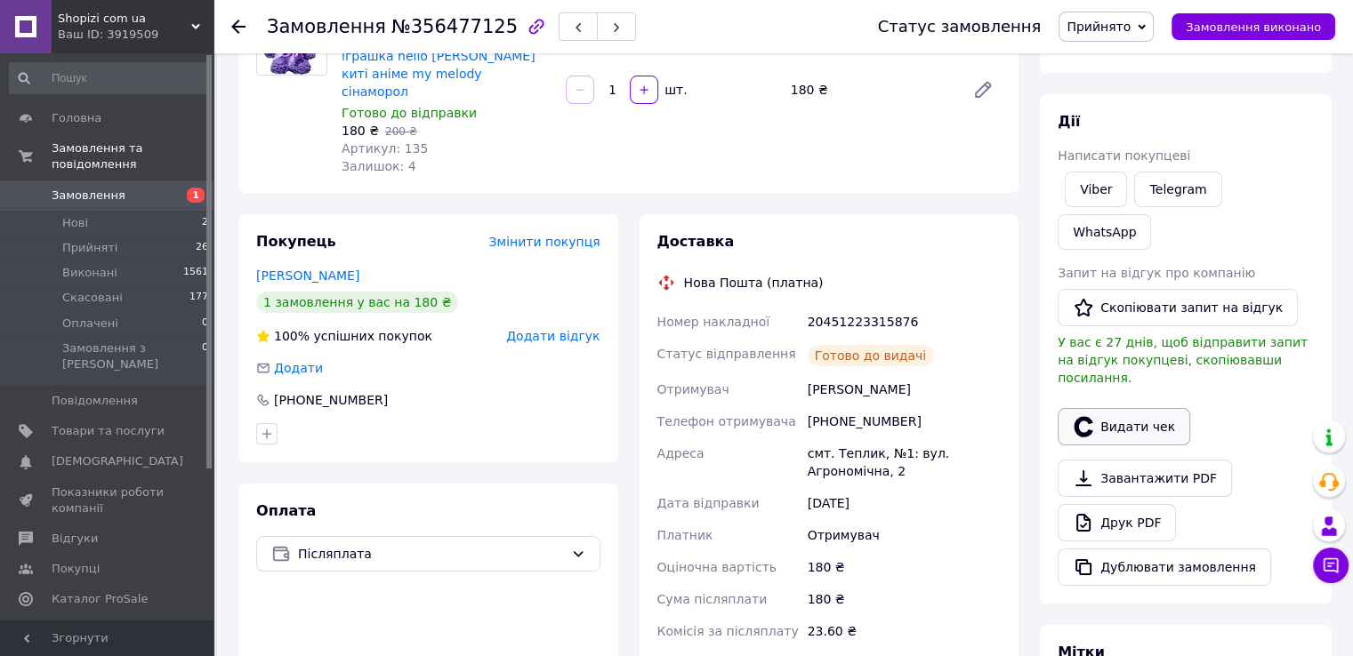
click at [1121, 408] on button "Видати чек" at bounding box center [1124, 426] width 133 height 37
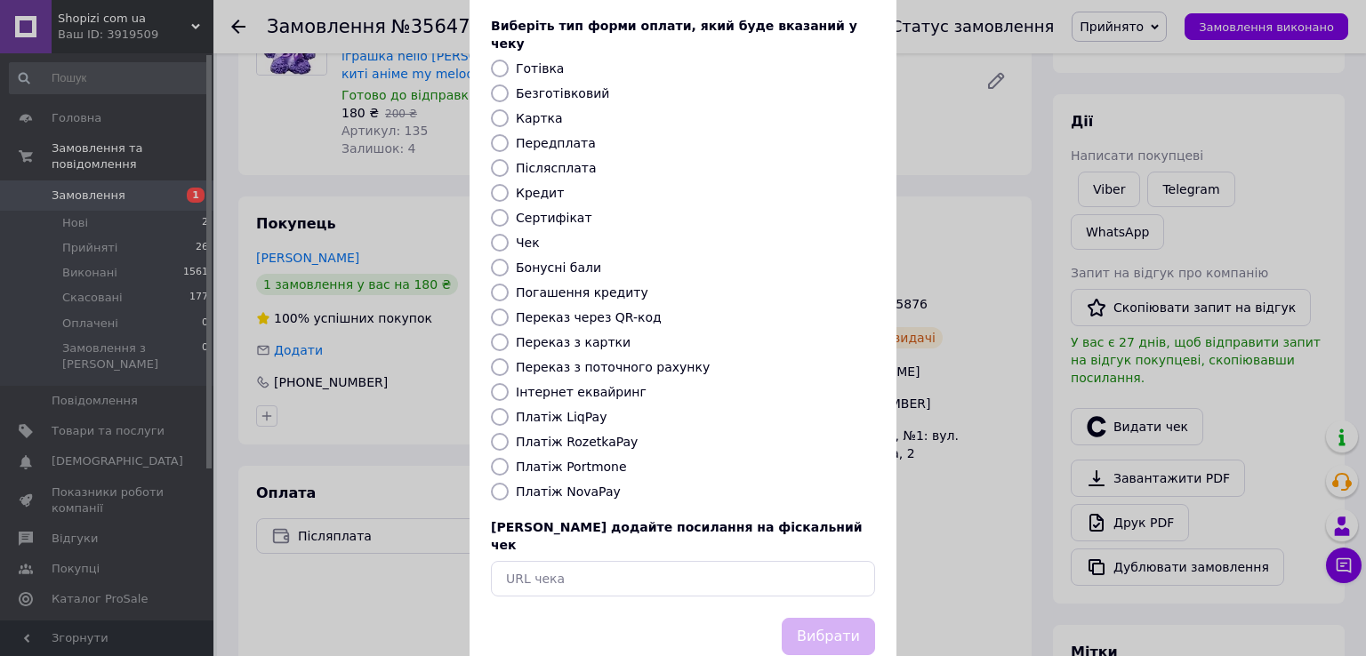
scroll to position [107, 0]
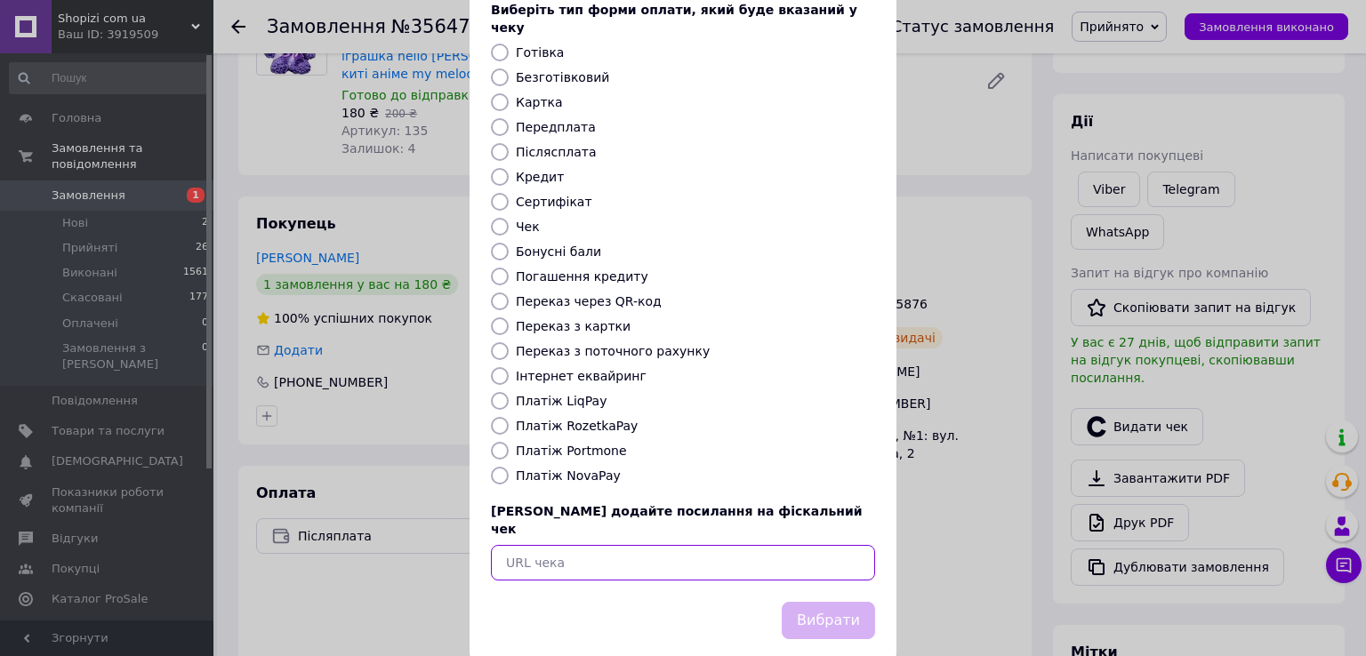
paste input "[URL][DOMAIN_NAME]"
type input "[URL][DOMAIN_NAME]"
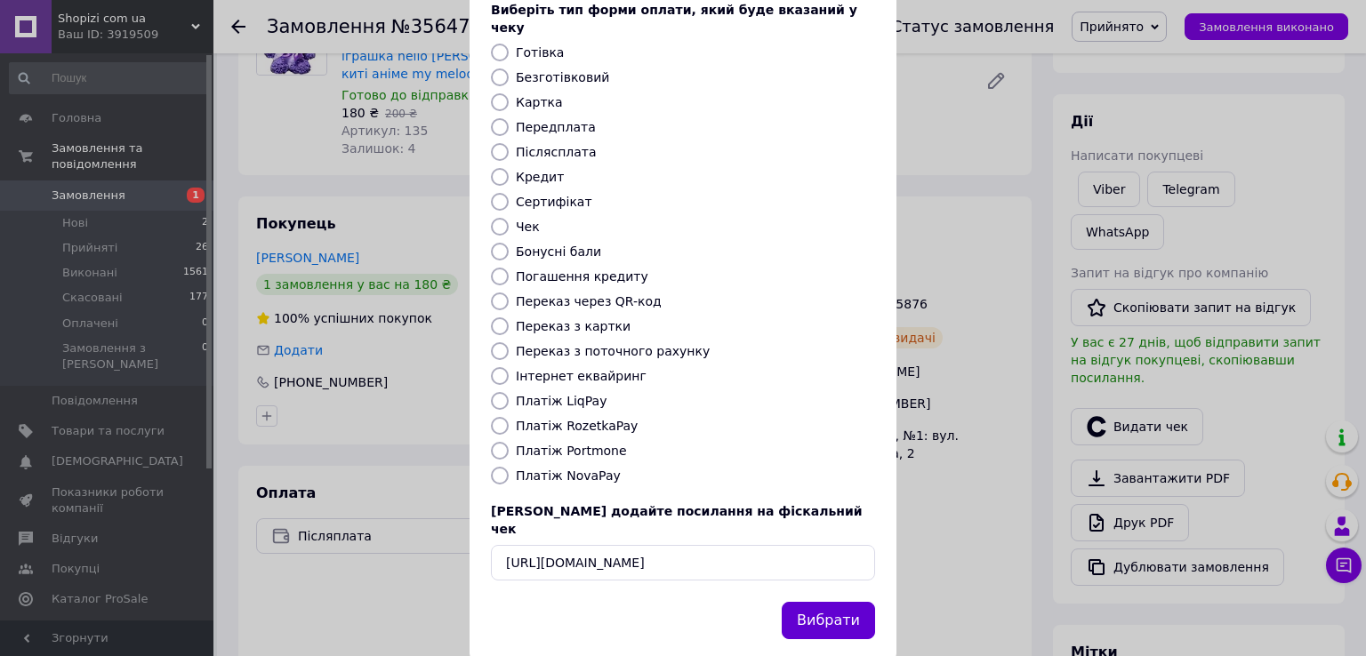
click at [822, 602] on button "Вибрати" at bounding box center [828, 621] width 93 height 38
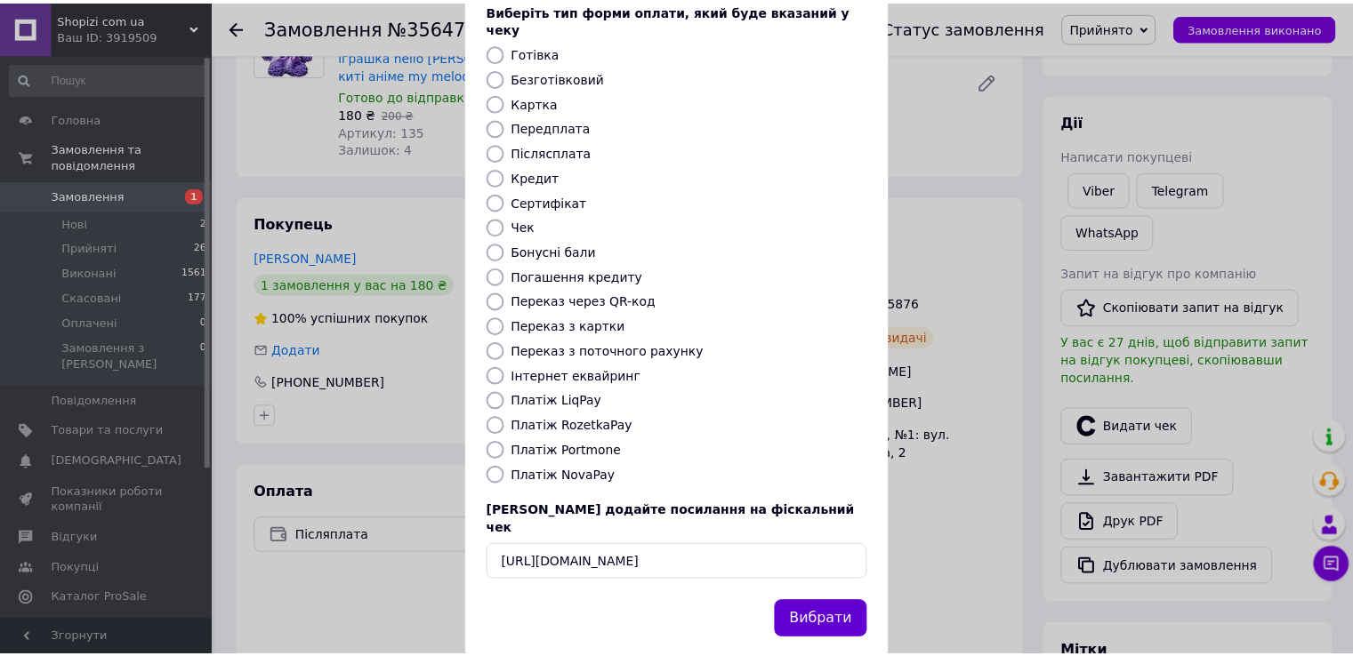
scroll to position [0, 0]
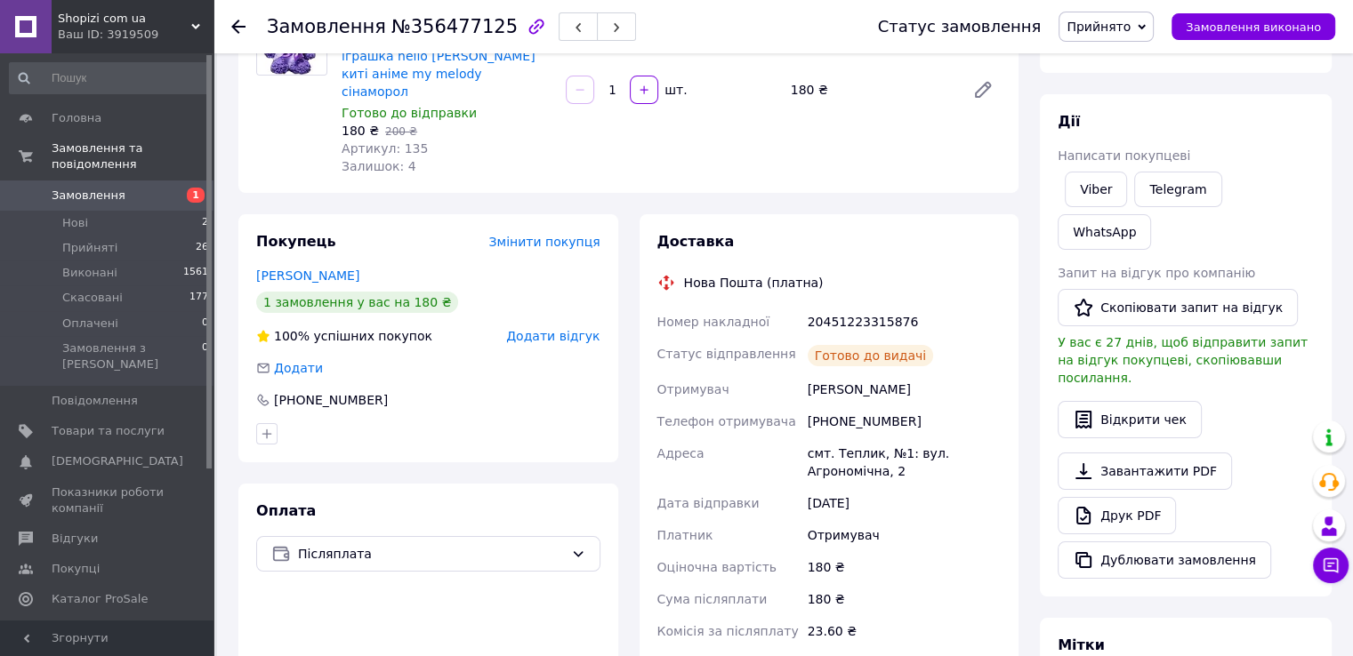
click at [1111, 20] on span "Прийнято" at bounding box center [1099, 27] width 64 height 14
click at [1119, 62] on li "Виконано" at bounding box center [1105, 62] width 93 height 27
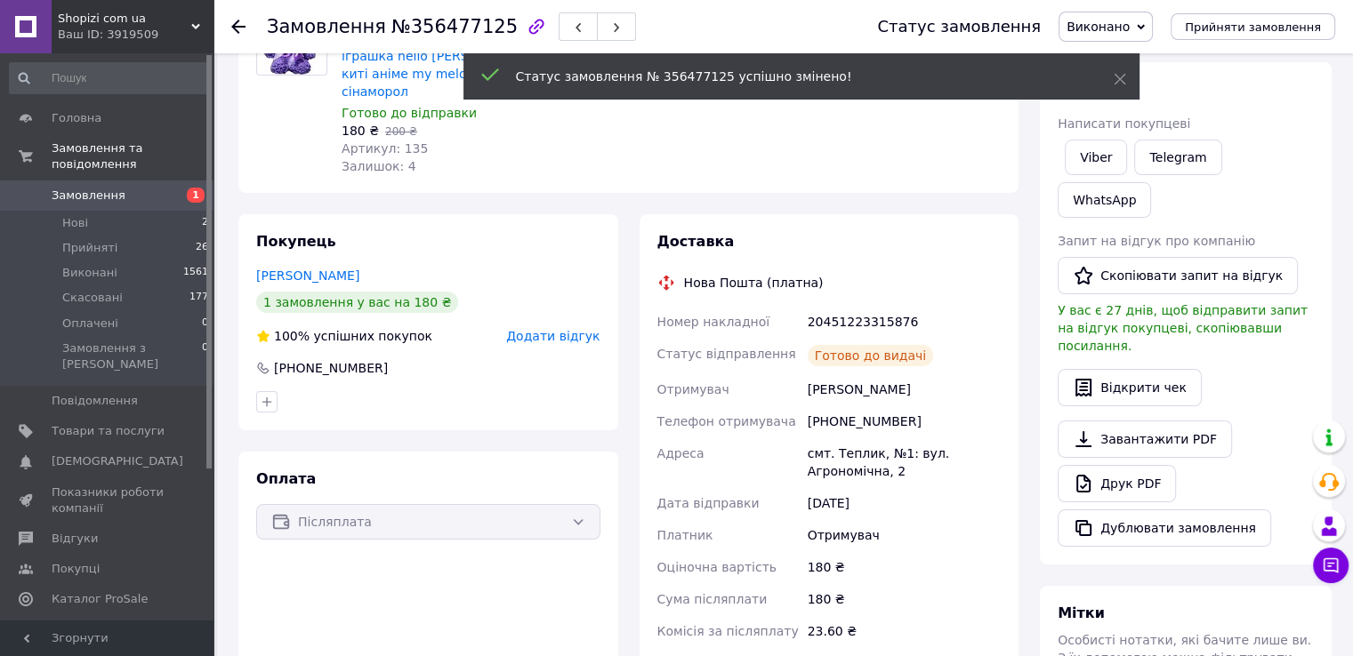
click at [68, 188] on span "Замовлення" at bounding box center [89, 196] width 74 height 16
